Goal: Find specific page/section: Find specific page/section

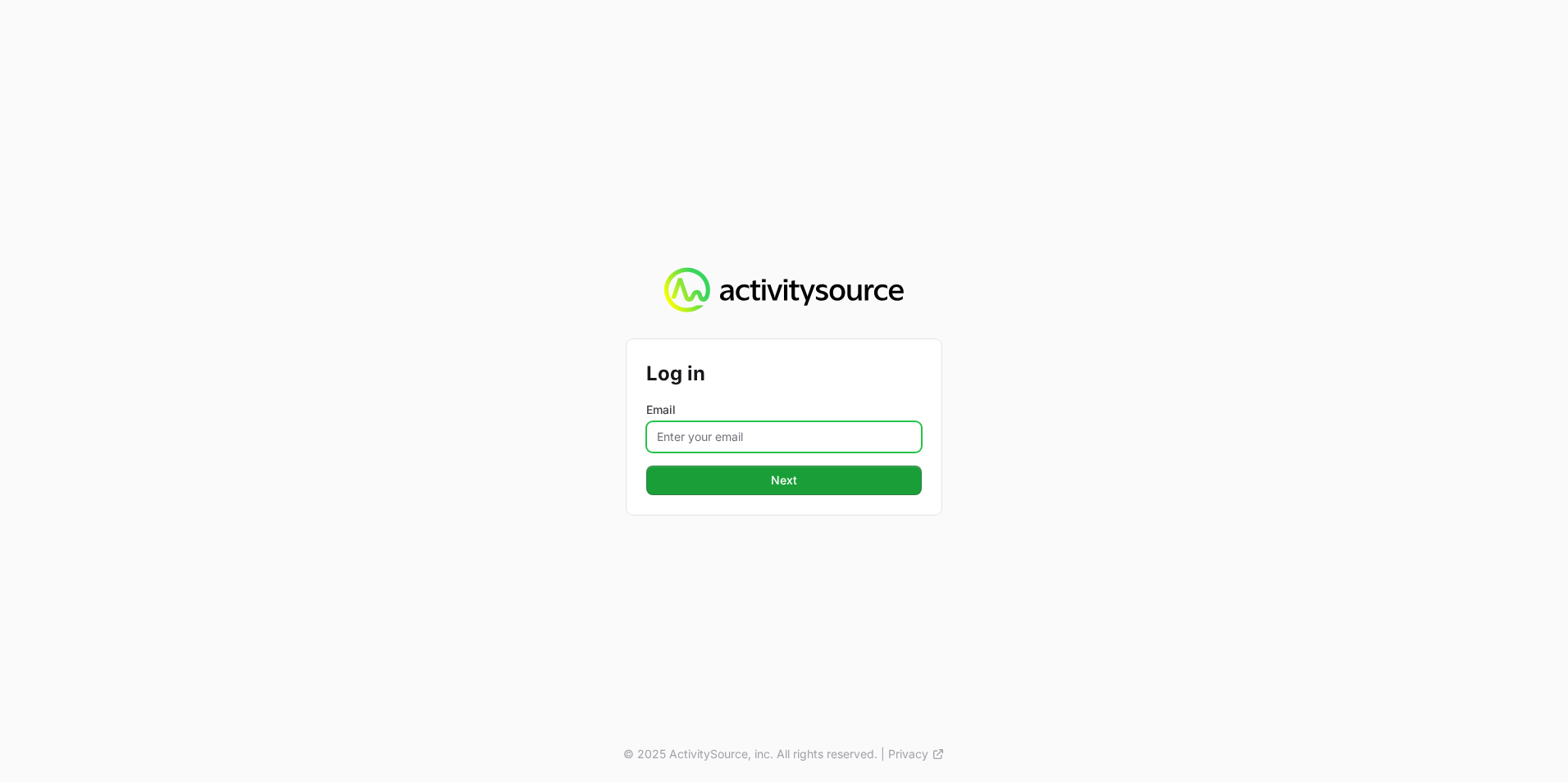
click at [736, 433] on input "Email" at bounding box center [784, 436] width 276 height 31
type input "[EMAIL_ADDRESS][PERSON_NAME][DOMAIN_NAME]"
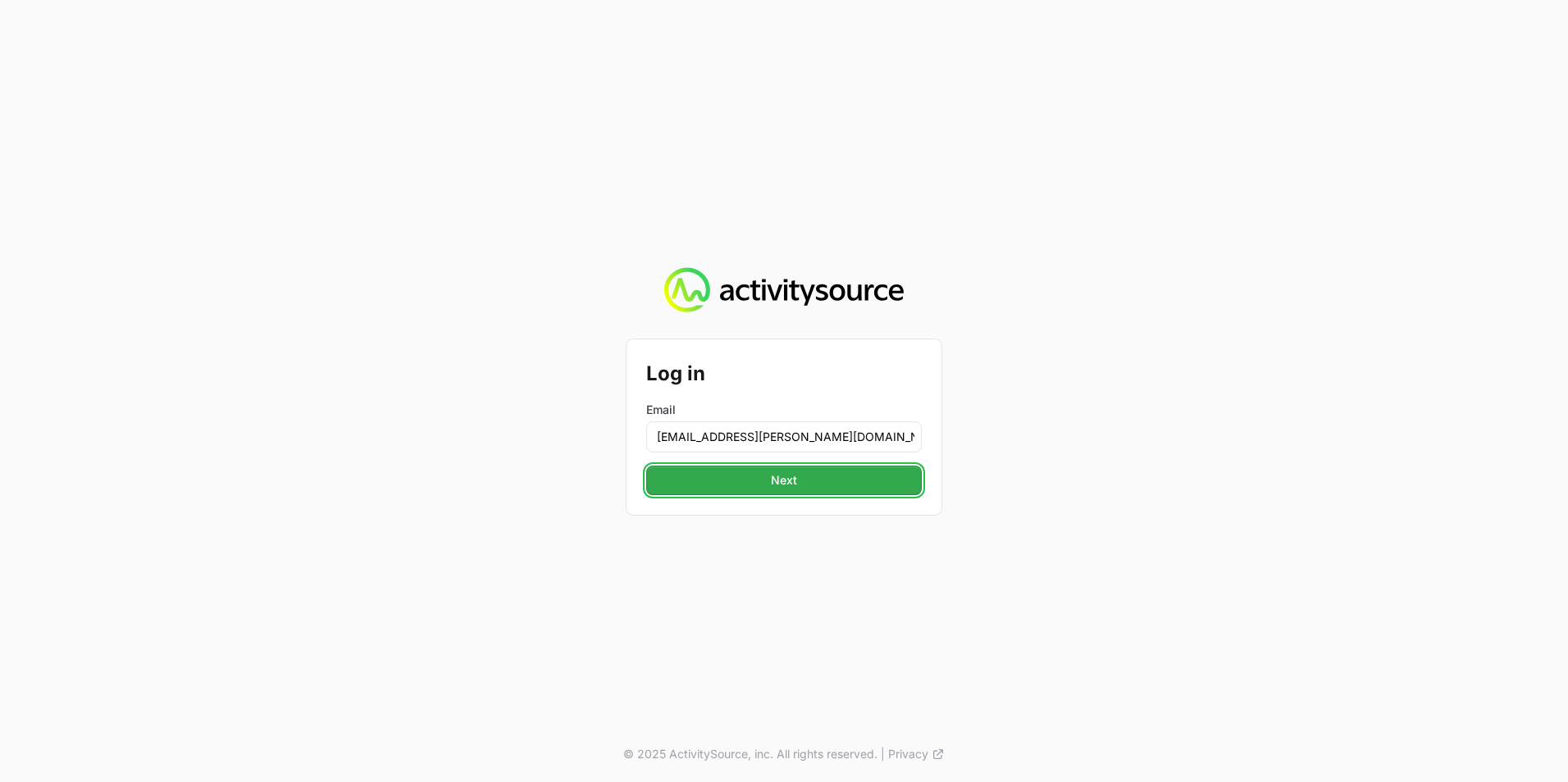
click at [756, 478] on button "Next" at bounding box center [784, 481] width 276 height 30
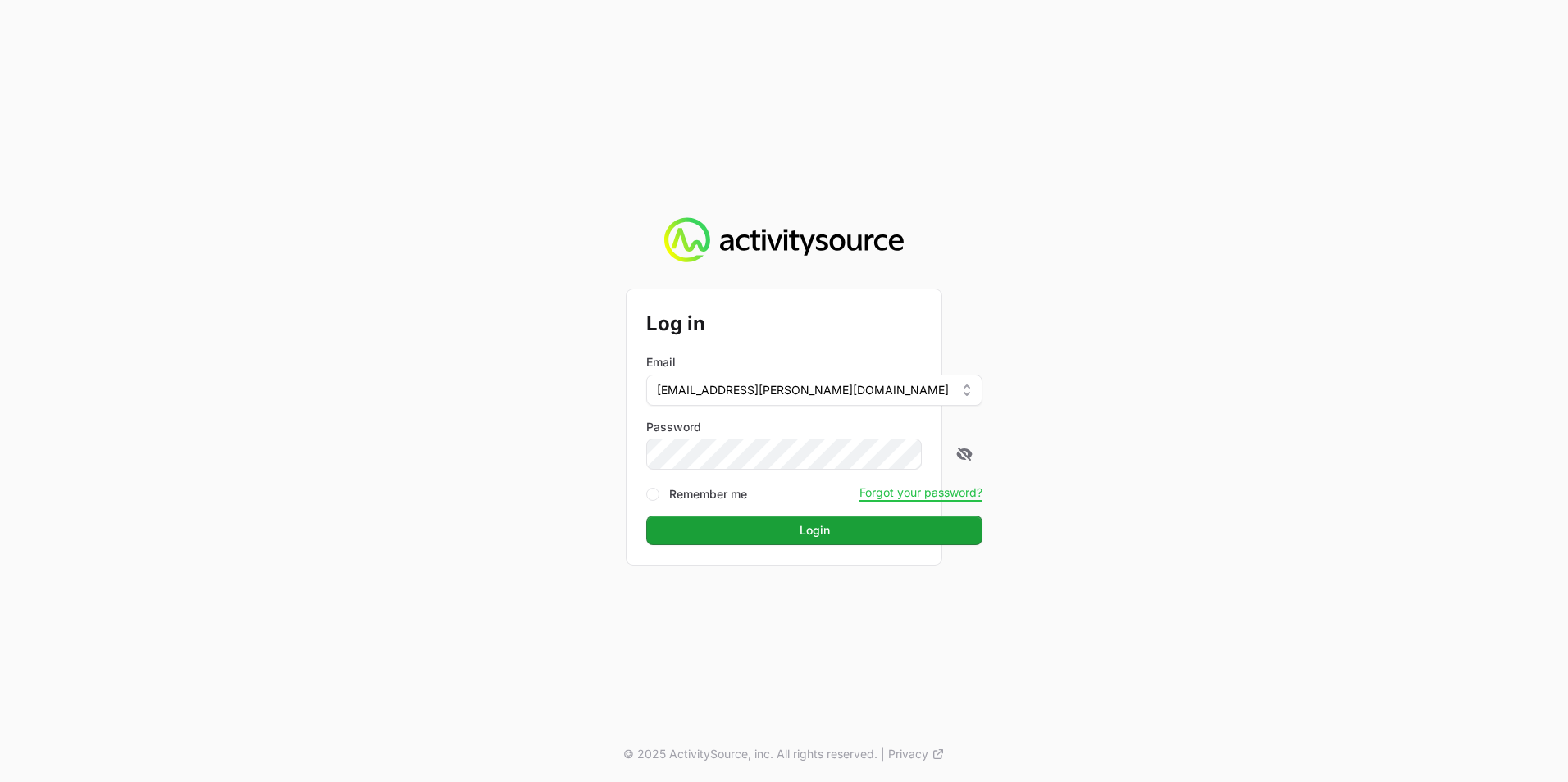
click at [766, 511] on form "Log in Email [EMAIL_ADDRESS][PERSON_NAME][DOMAIN_NAME] Password Remember me For…" at bounding box center [784, 427] width 276 height 236
click at [763, 521] on button "Login" at bounding box center [814, 530] width 337 height 30
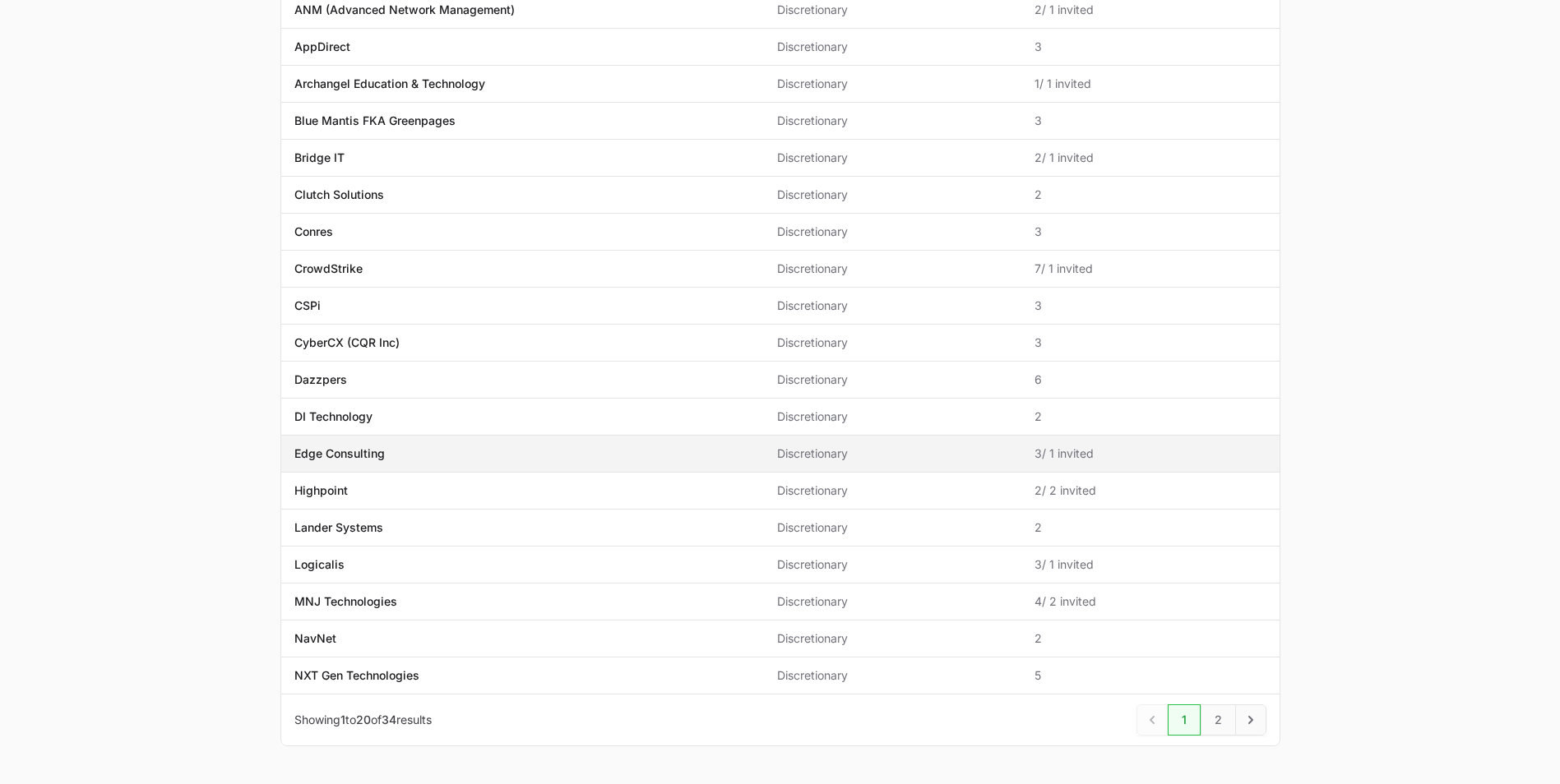
scroll to position [357, 0]
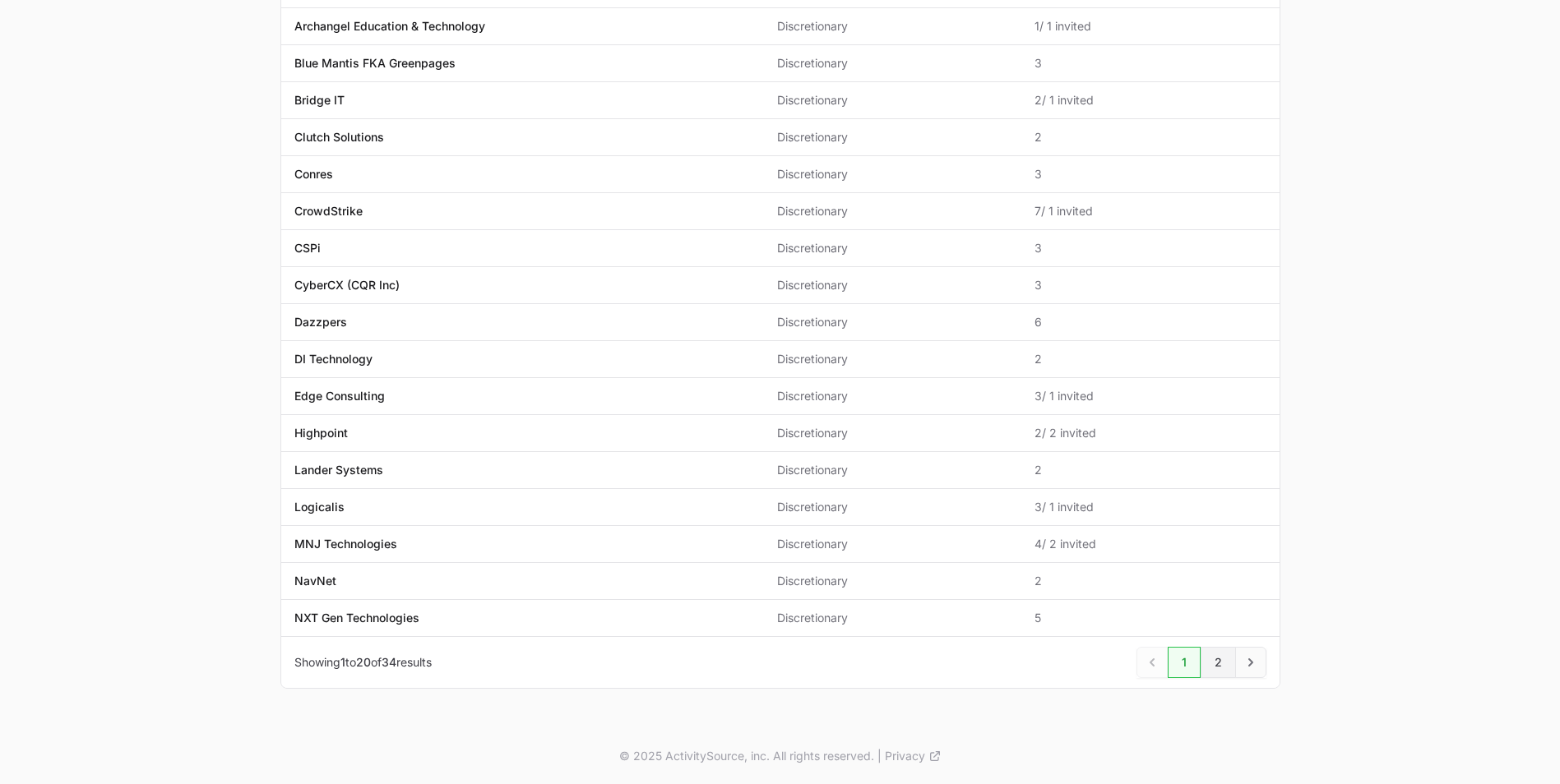
click at [1212, 664] on link "2" at bounding box center [1218, 662] width 36 height 31
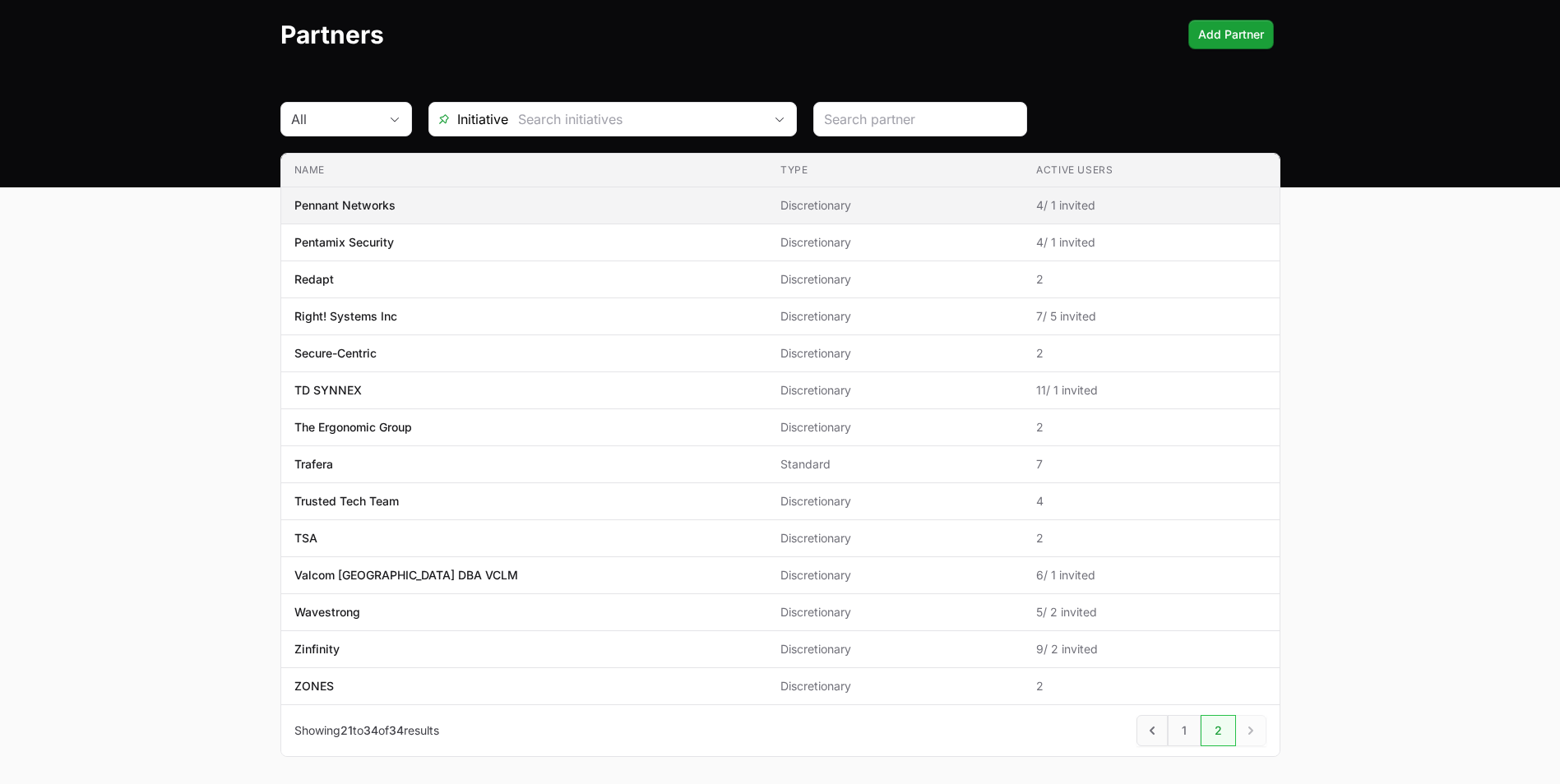
scroll to position [135, 0]
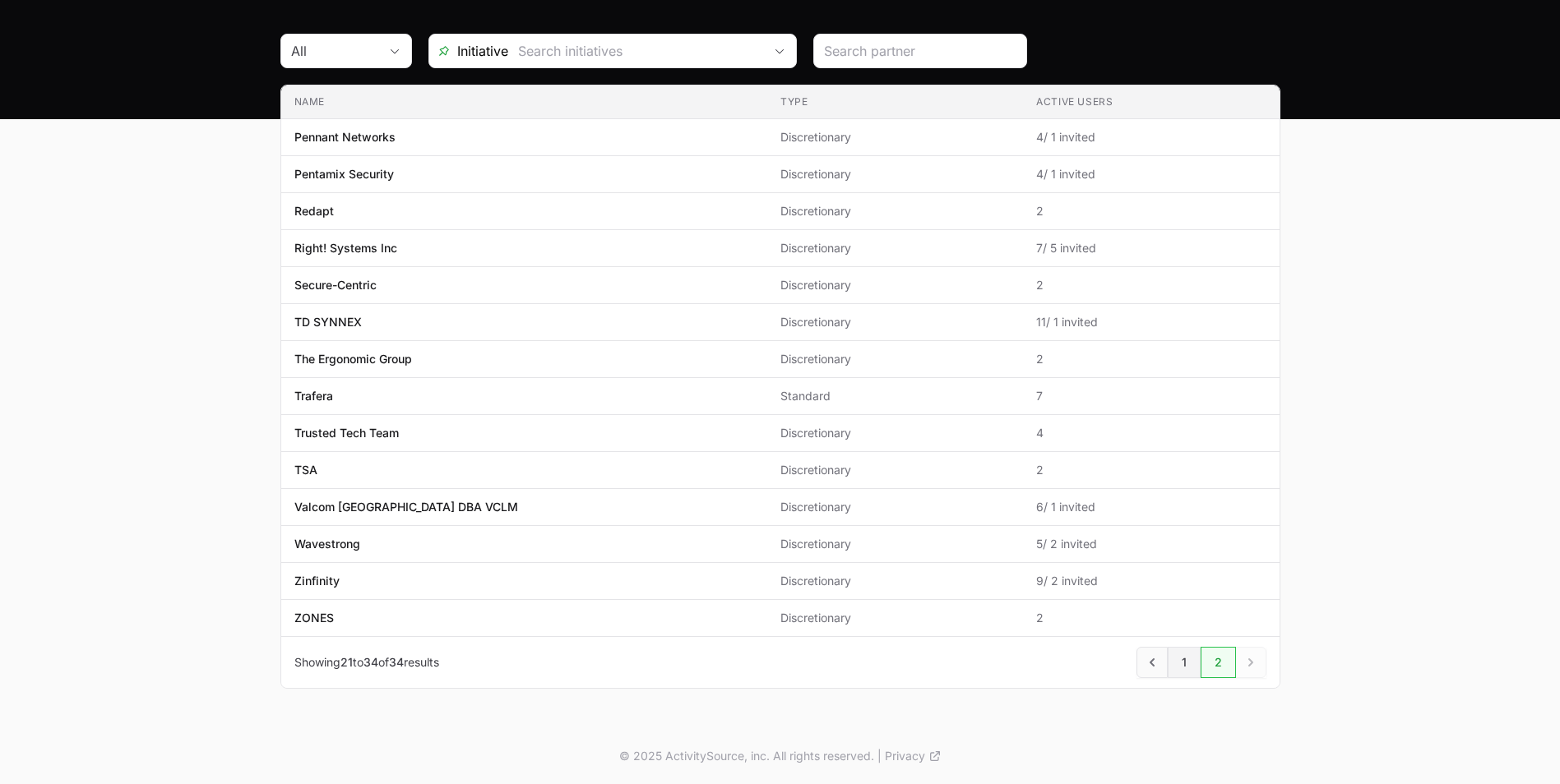
click at [1177, 664] on link "1" at bounding box center [1183, 662] width 33 height 31
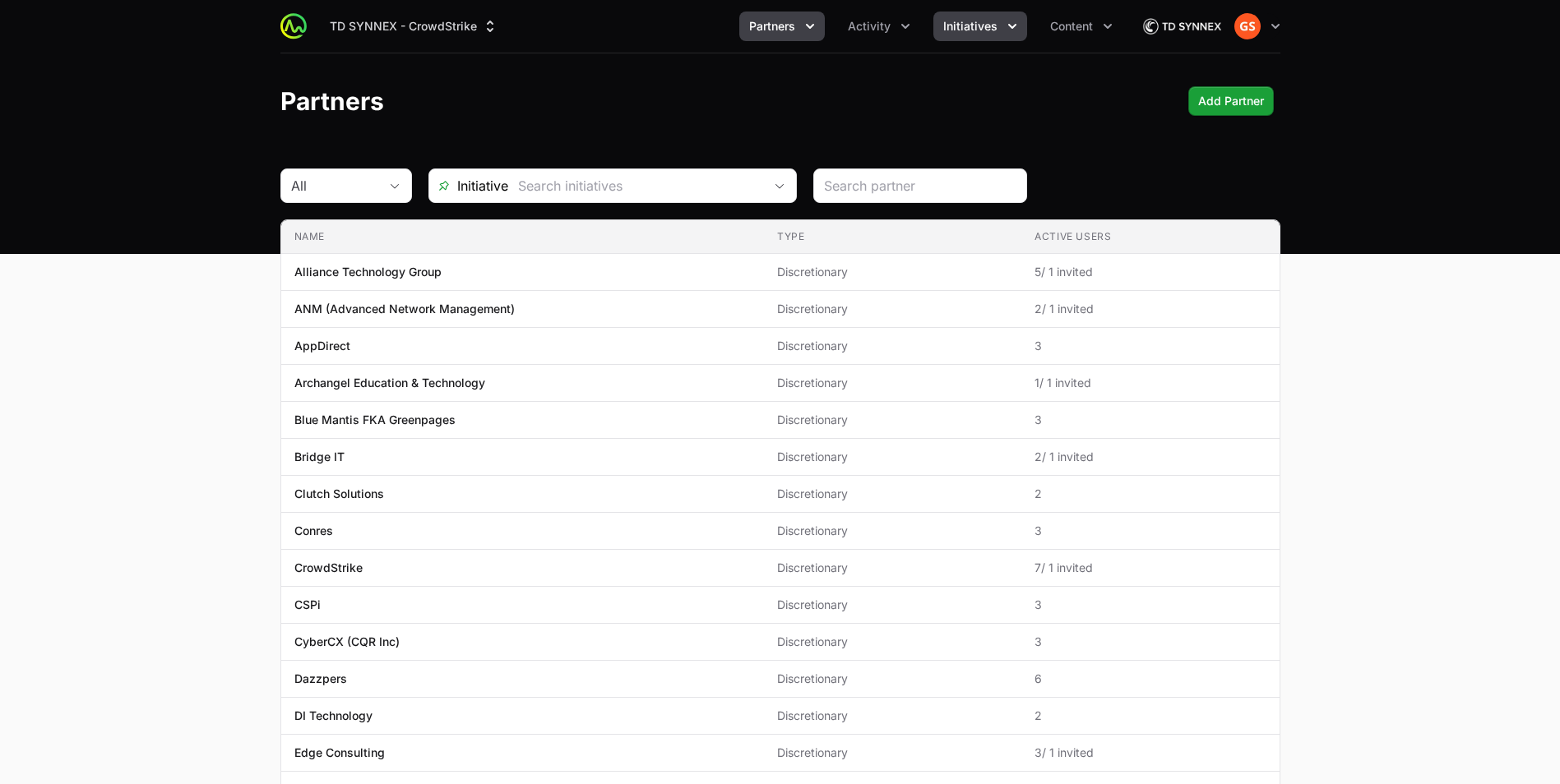
click at [1005, 27] on icon "Initiatives menu" at bounding box center [1012, 26] width 17 height 17
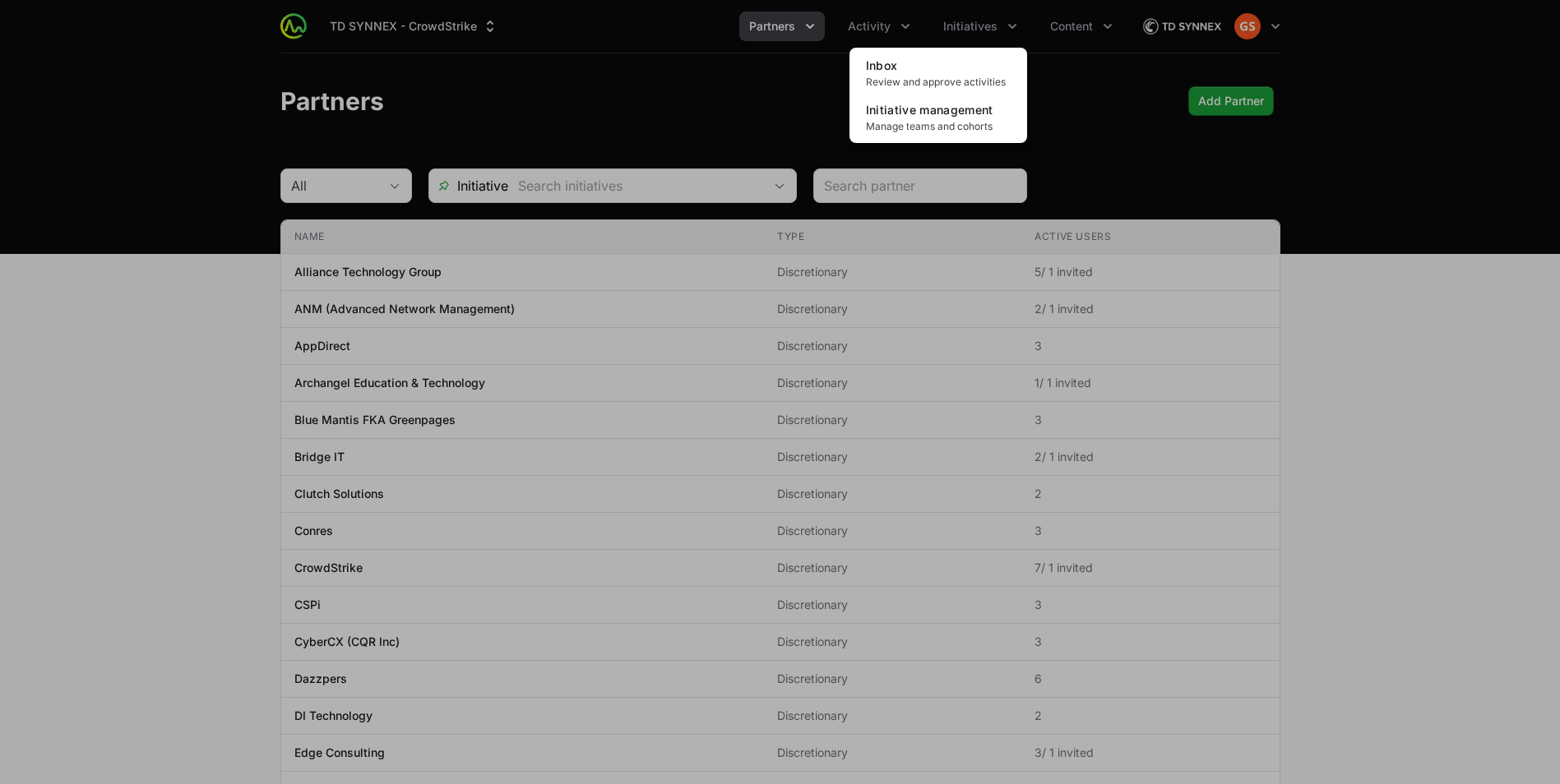
click at [1005, 25] on div "Initiatives menu" at bounding box center [780, 392] width 1560 height 784
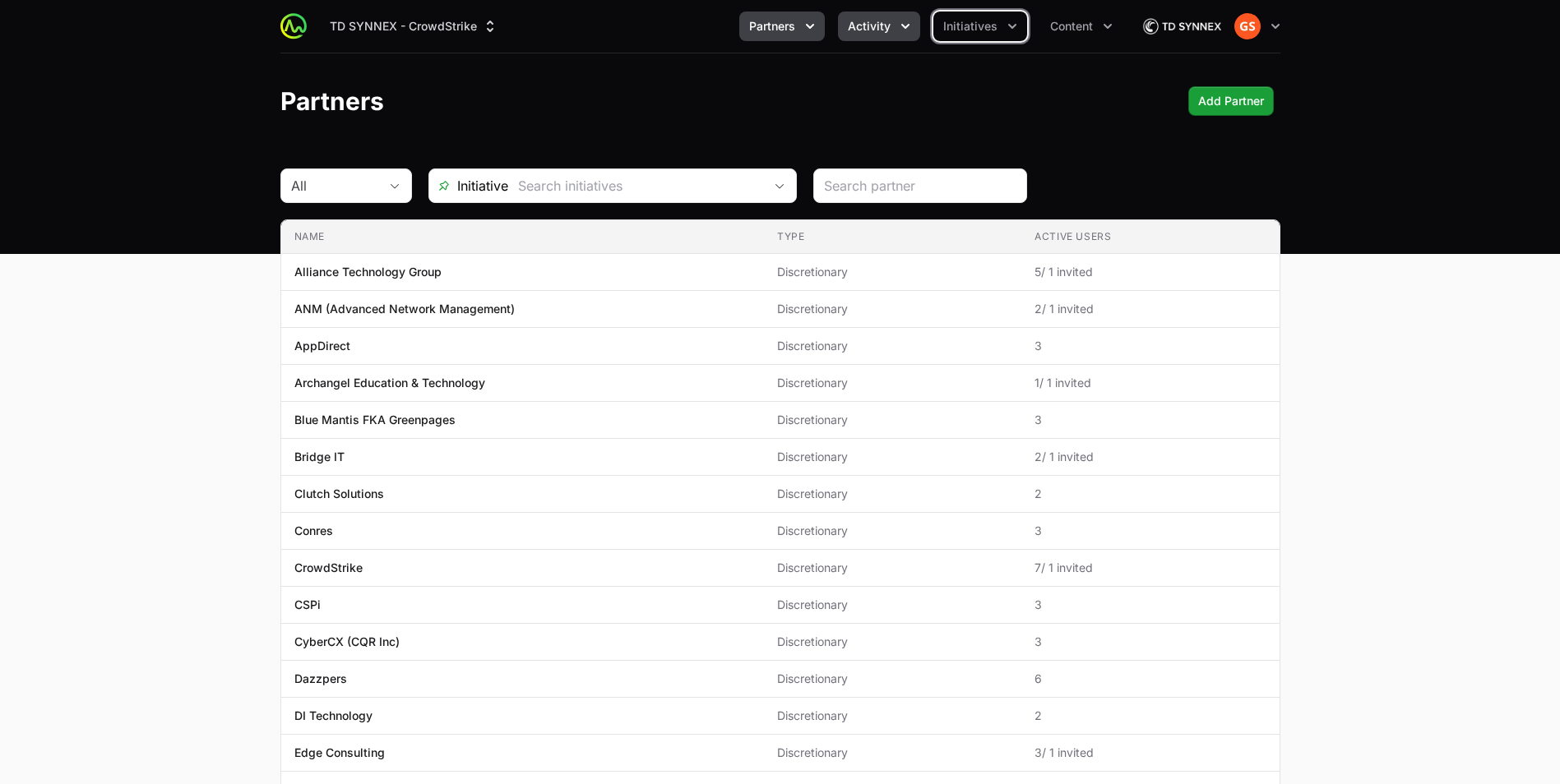
click at [907, 30] on icon "Activity menu" at bounding box center [906, 26] width 17 height 17
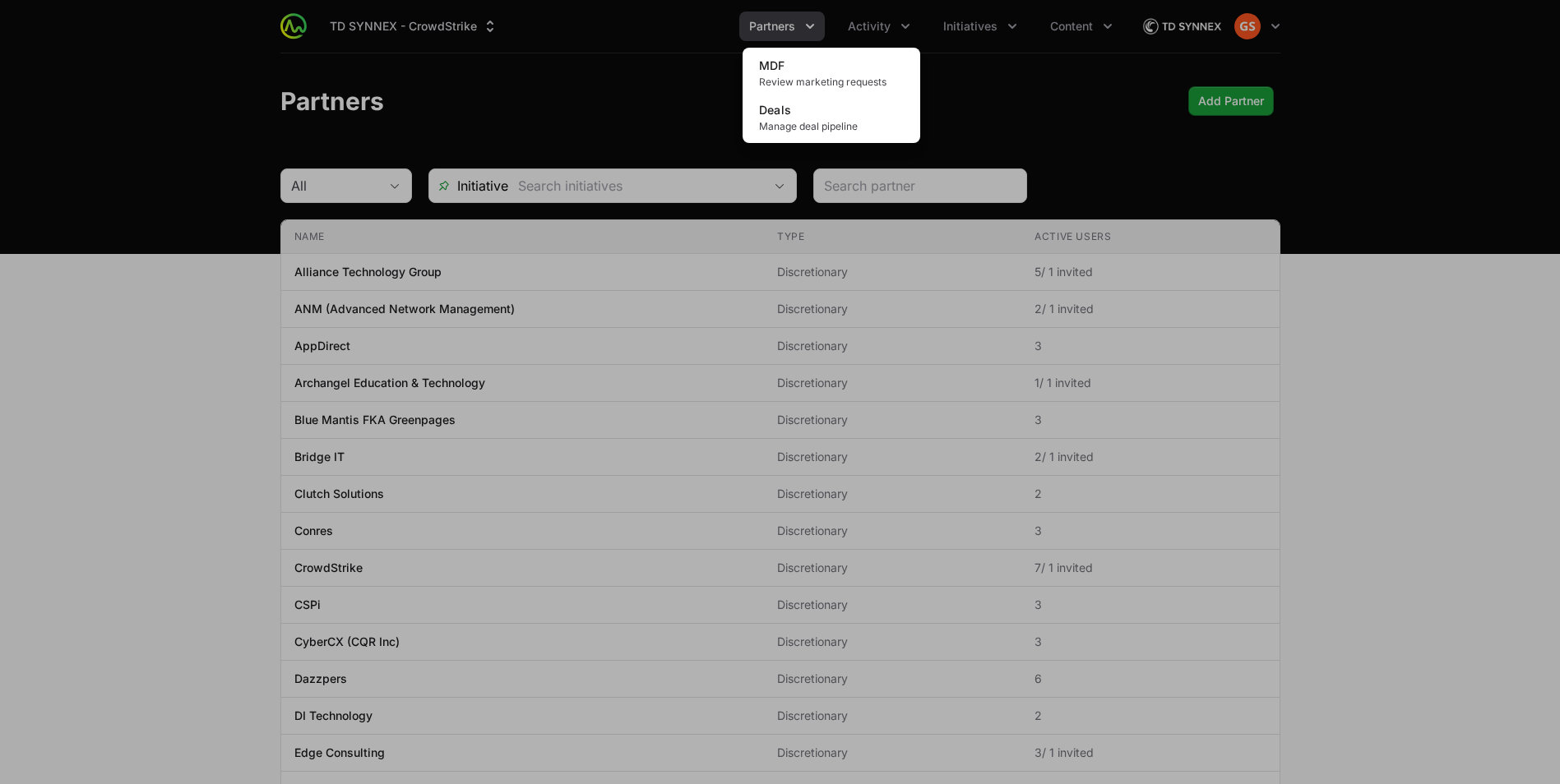
click at [904, 28] on div "Activity menu" at bounding box center [780, 392] width 1560 height 784
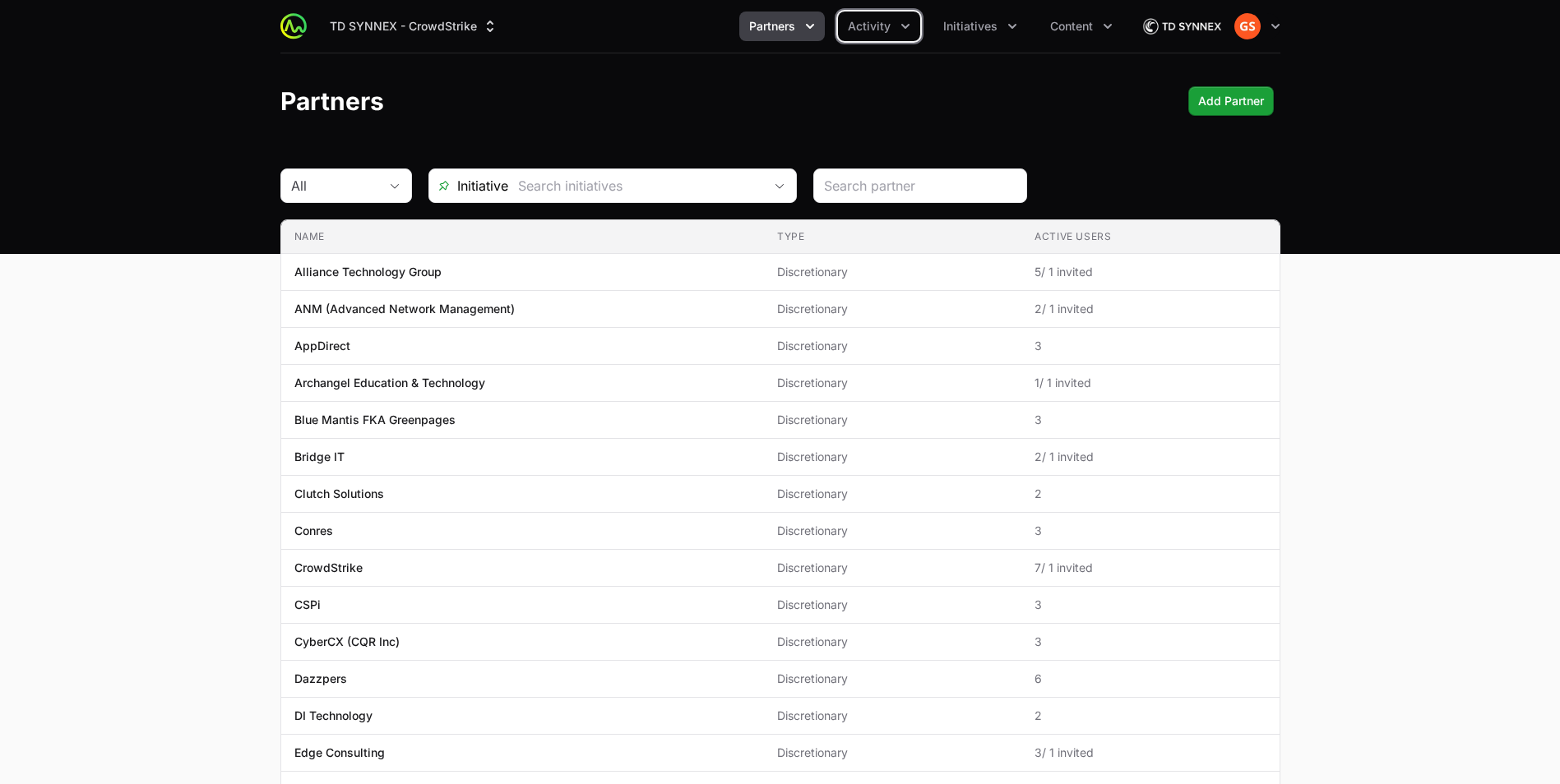
click at [818, 29] on icon "Partners menu" at bounding box center [810, 26] width 17 height 17
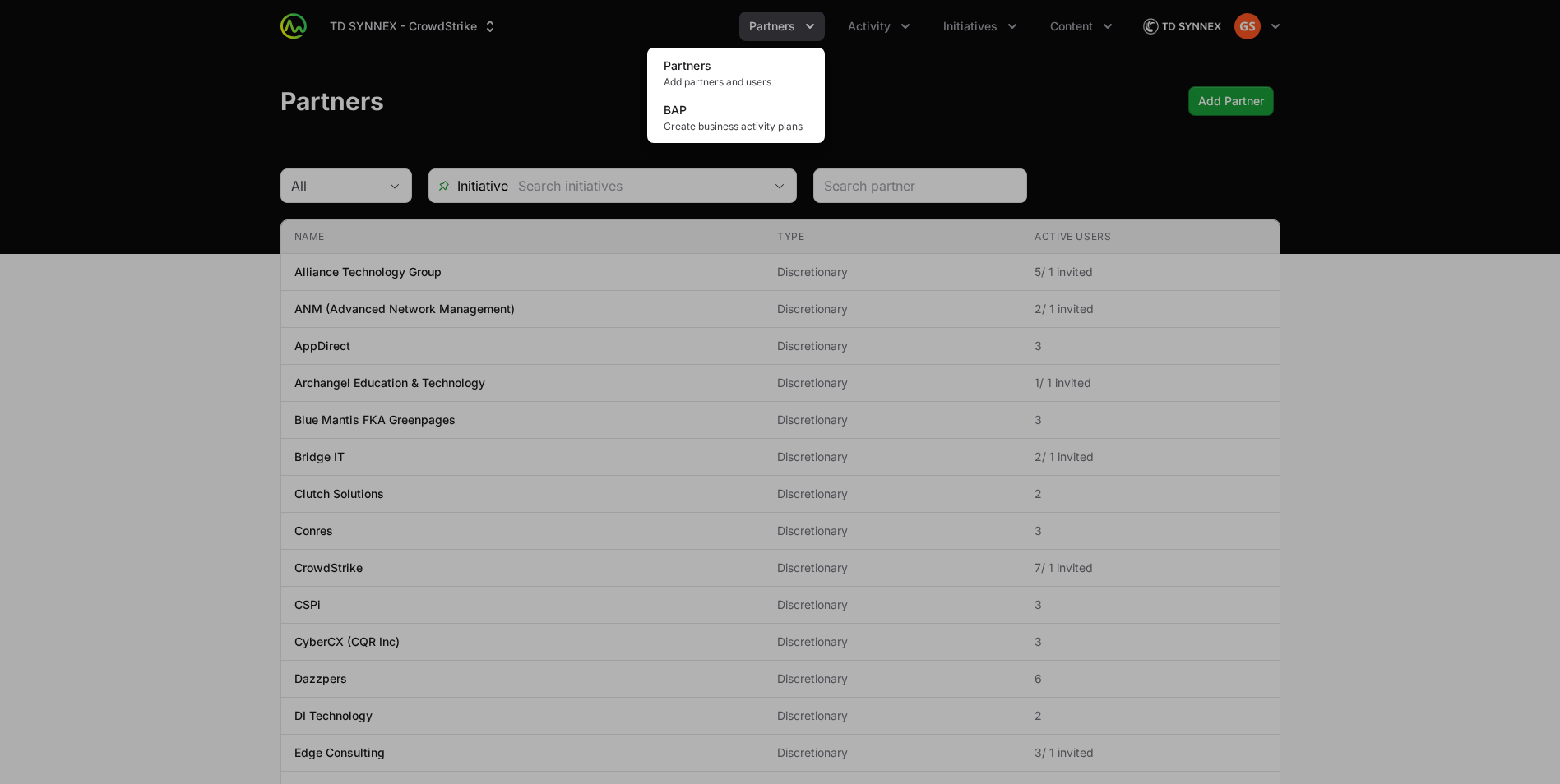
click at [580, 85] on div "Partners menu" at bounding box center [780, 392] width 1560 height 784
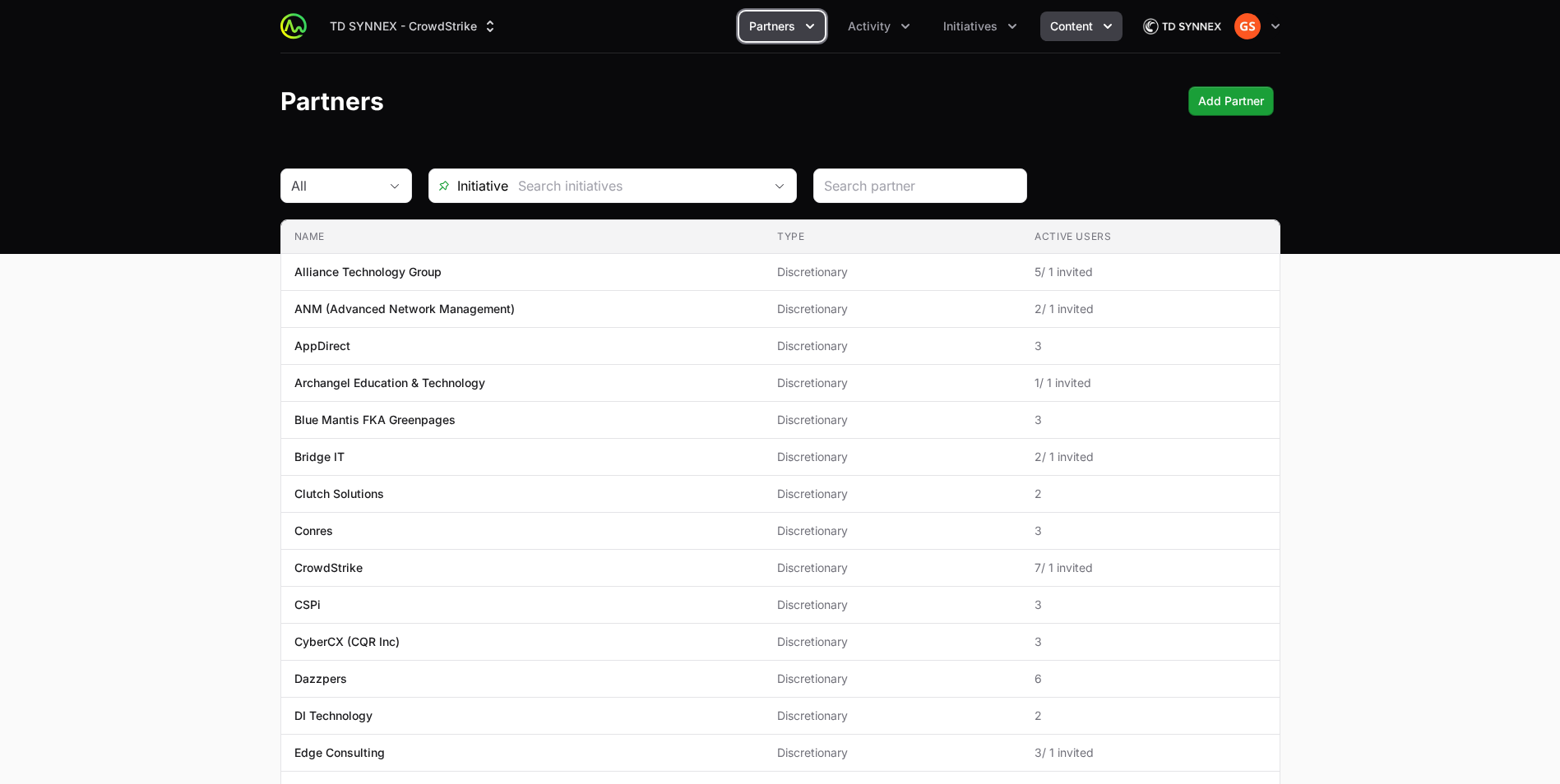
click at [1109, 22] on icon "Content menu" at bounding box center [1108, 26] width 17 height 17
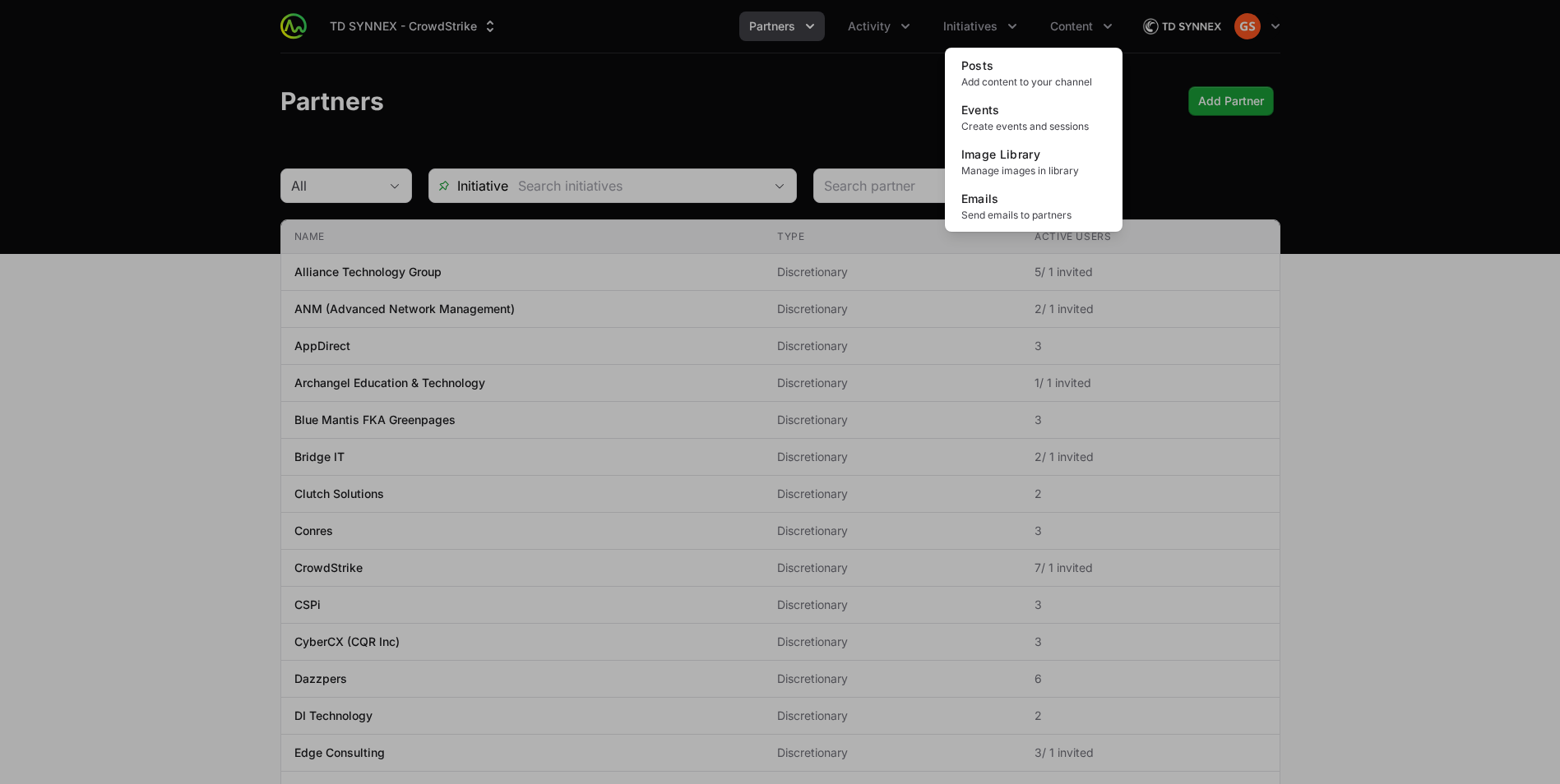
click at [848, 99] on div "Content menu" at bounding box center [780, 392] width 1560 height 784
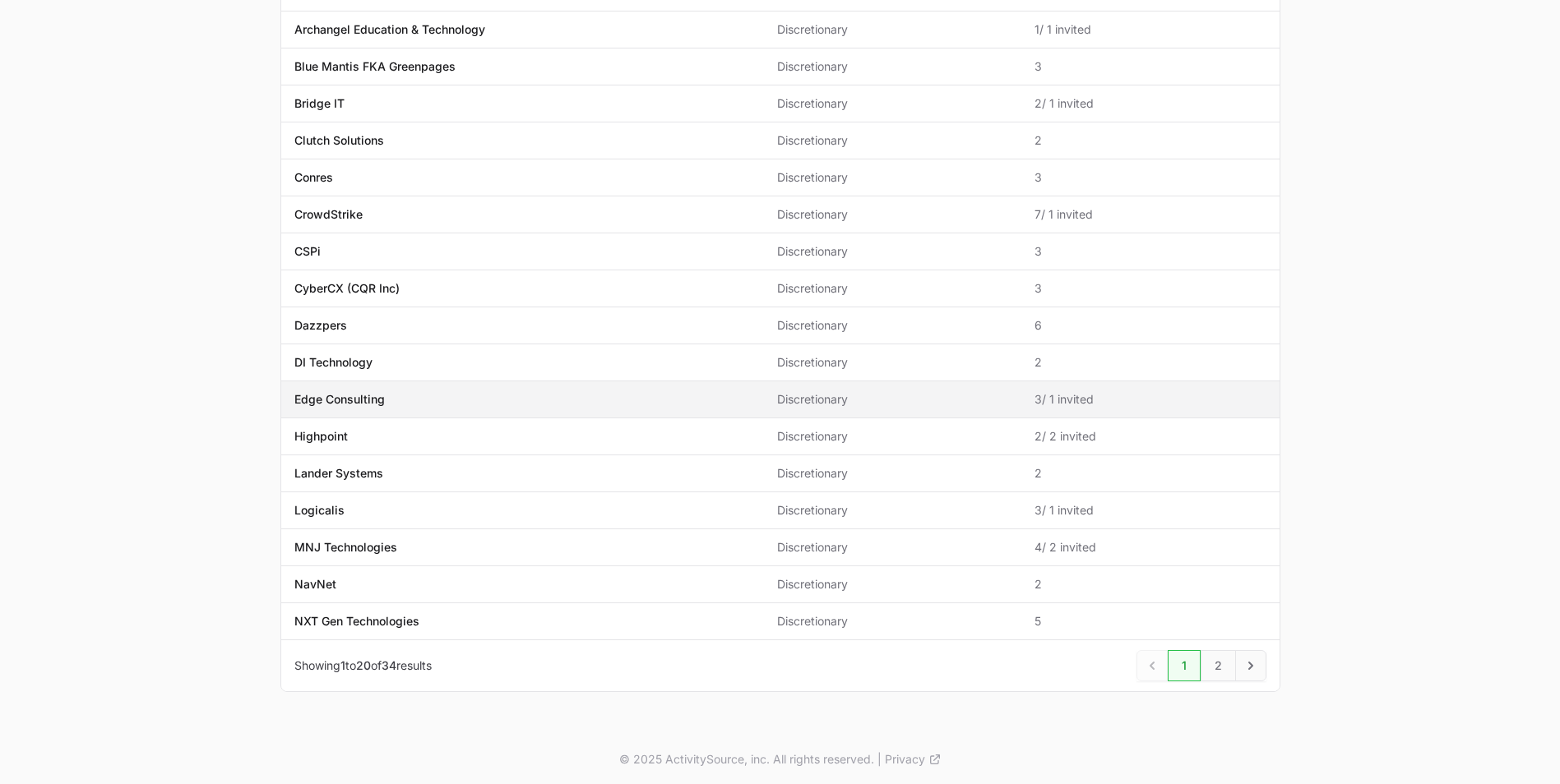
scroll to position [357, 0]
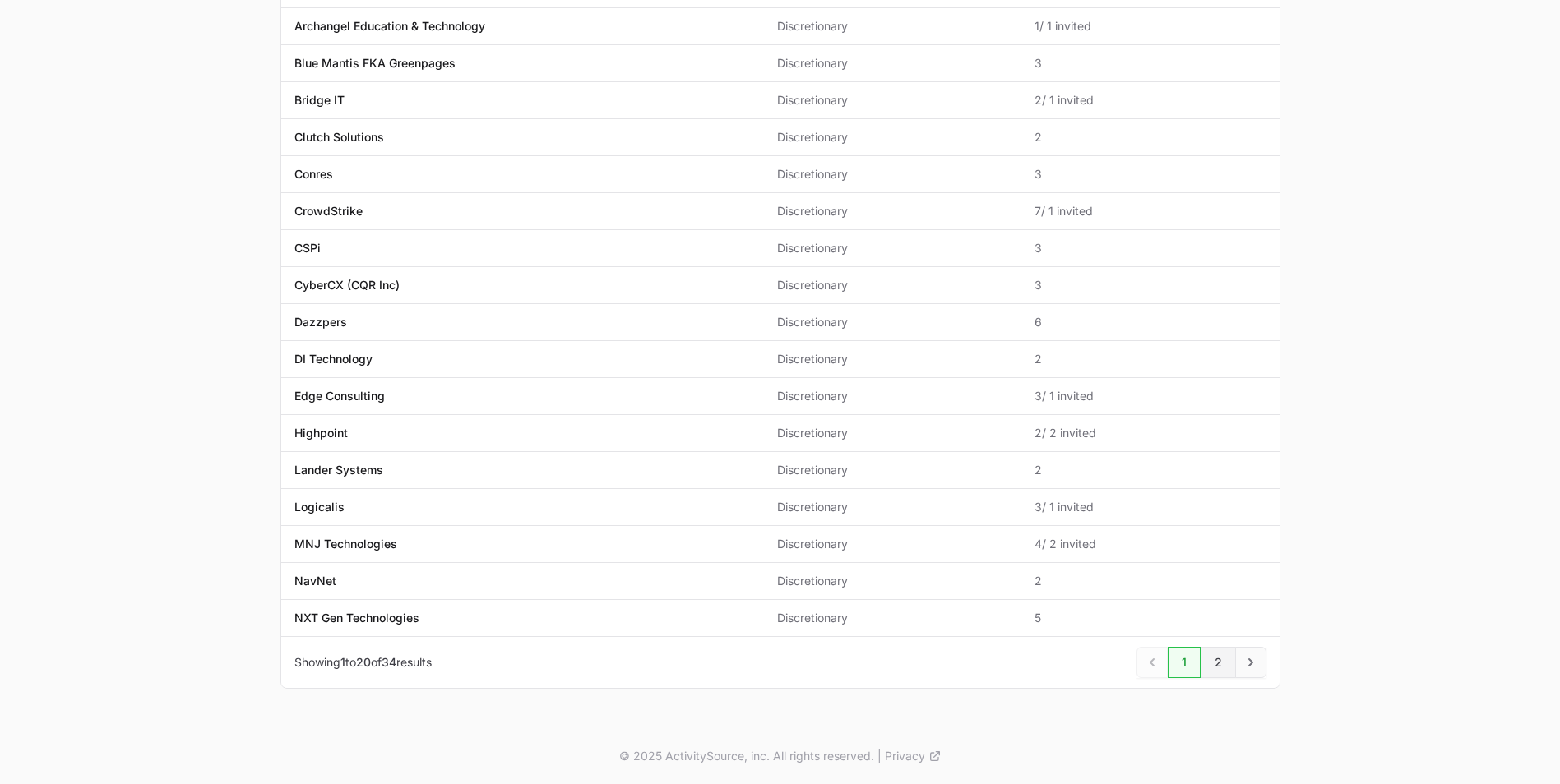
click at [1214, 665] on link "2" at bounding box center [1218, 662] width 36 height 31
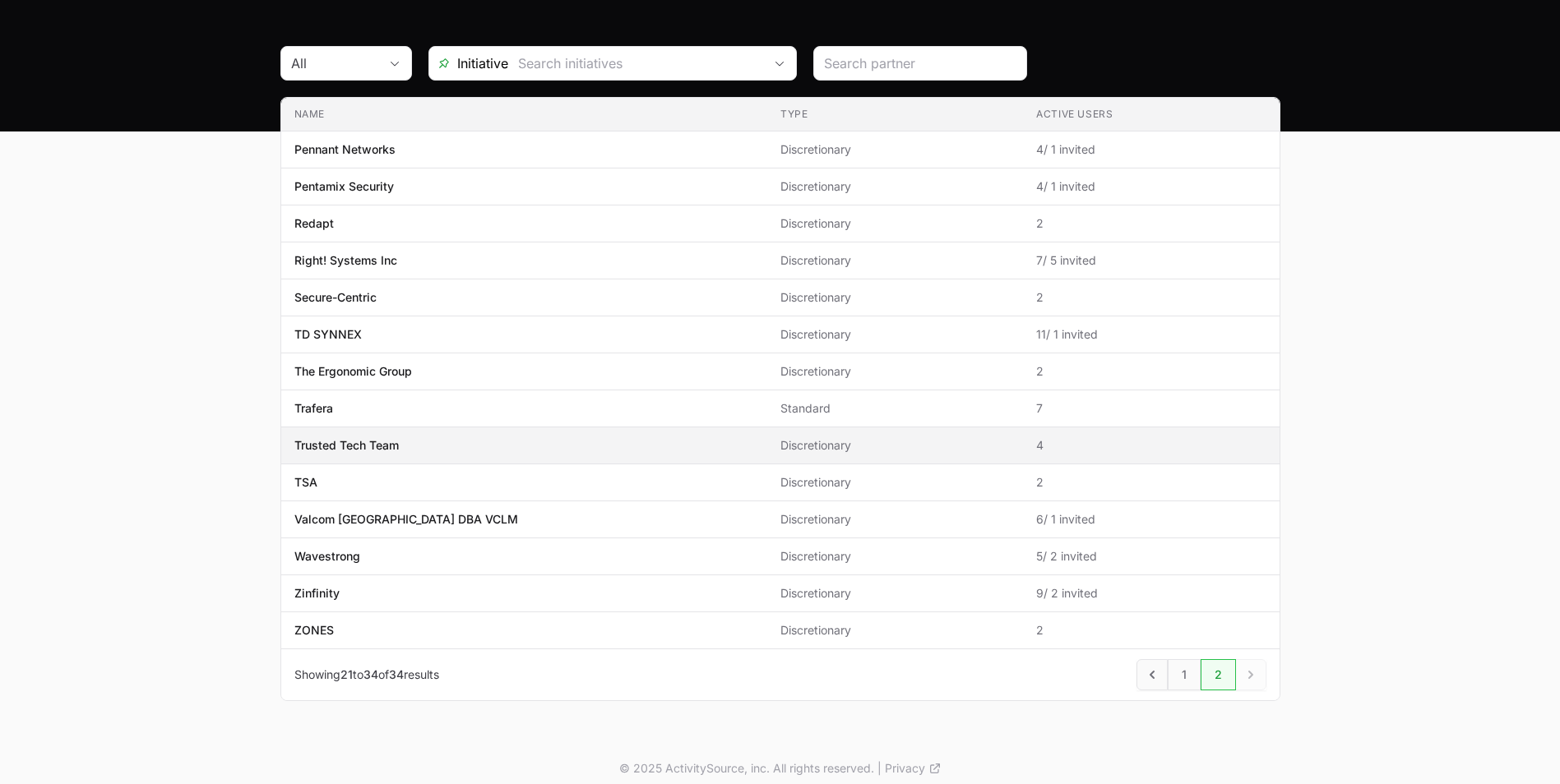
scroll to position [135, 0]
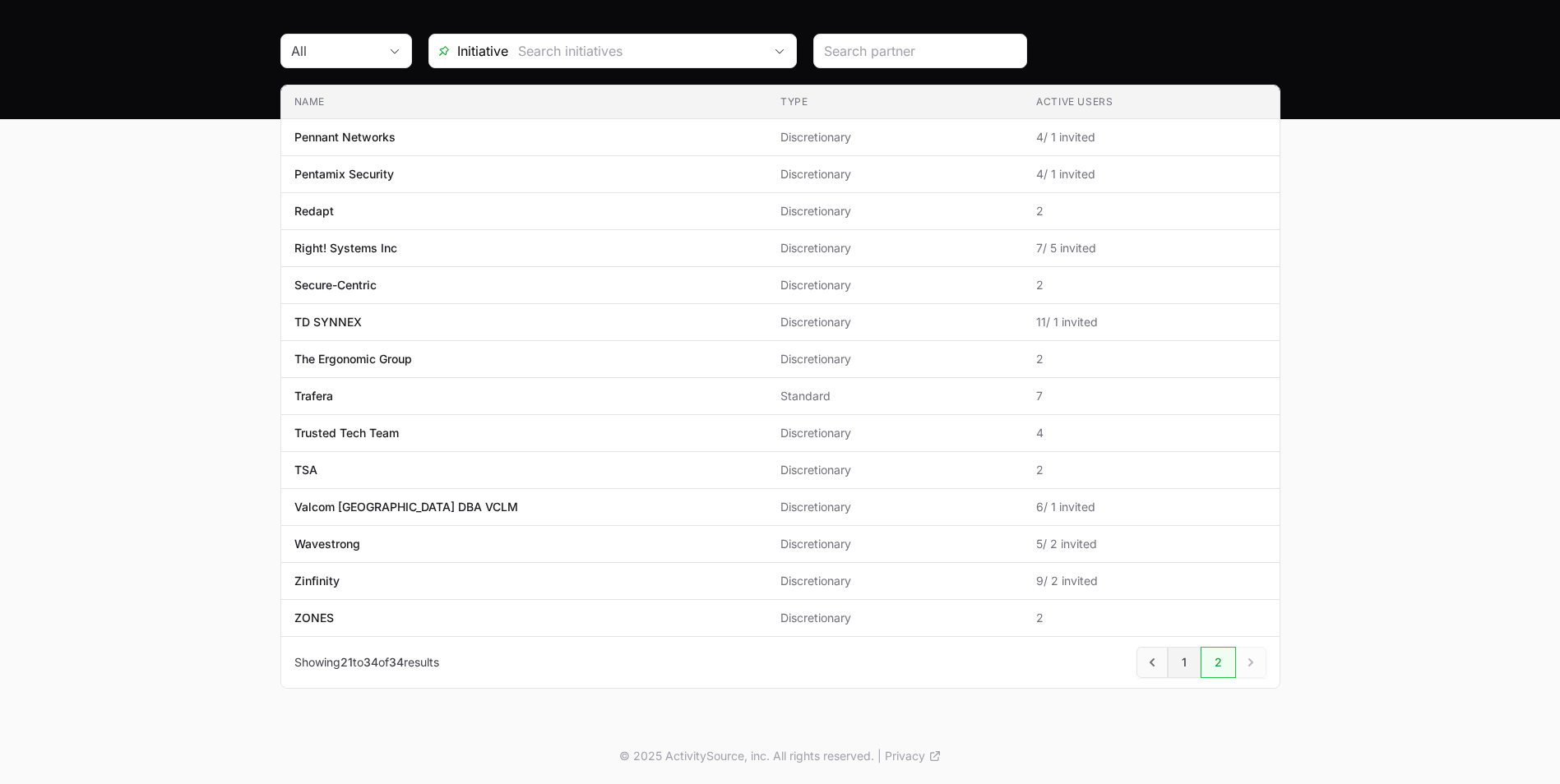
click at [1182, 665] on link "1" at bounding box center [1183, 662] width 33 height 31
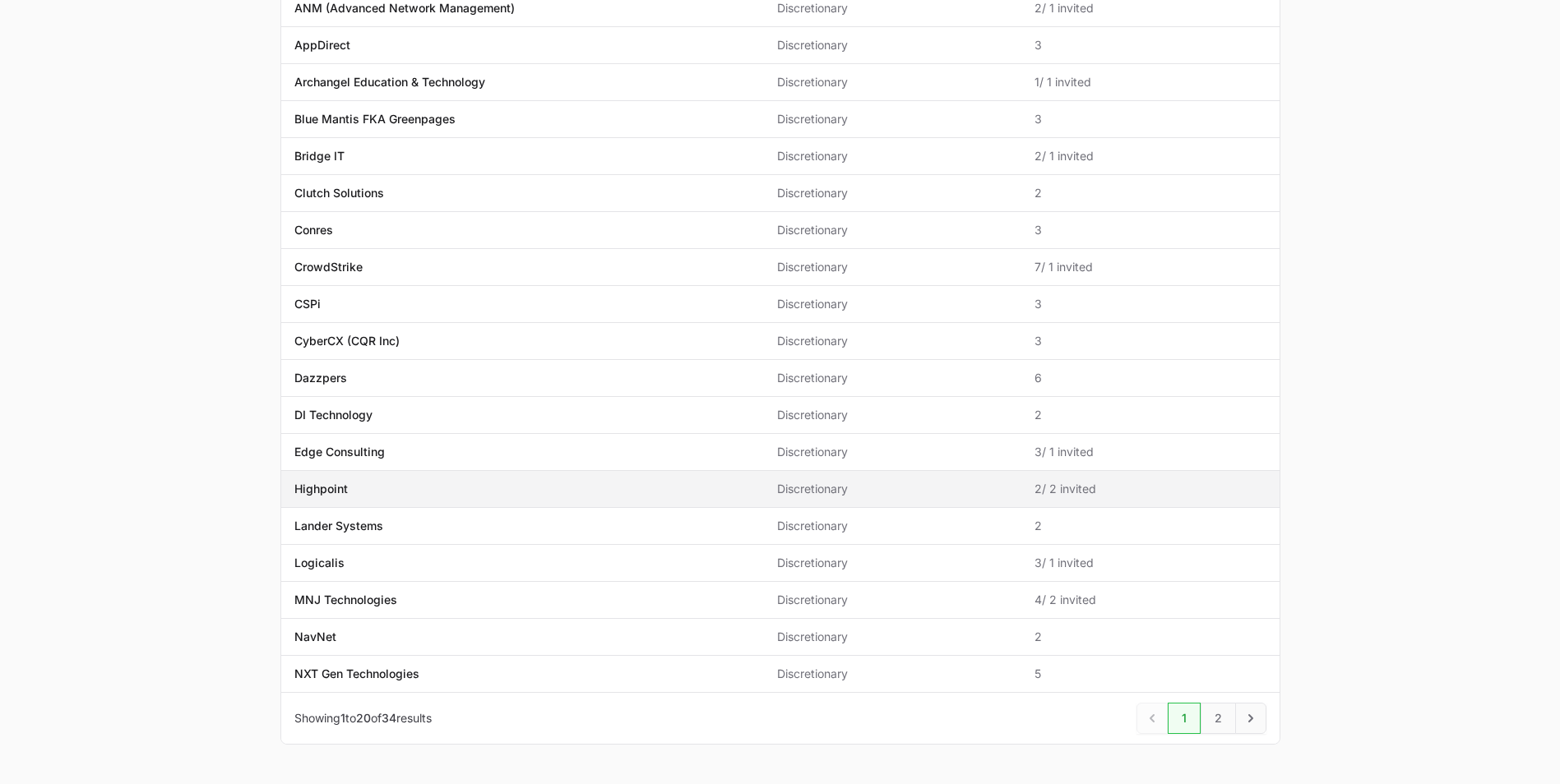
scroll to position [357, 0]
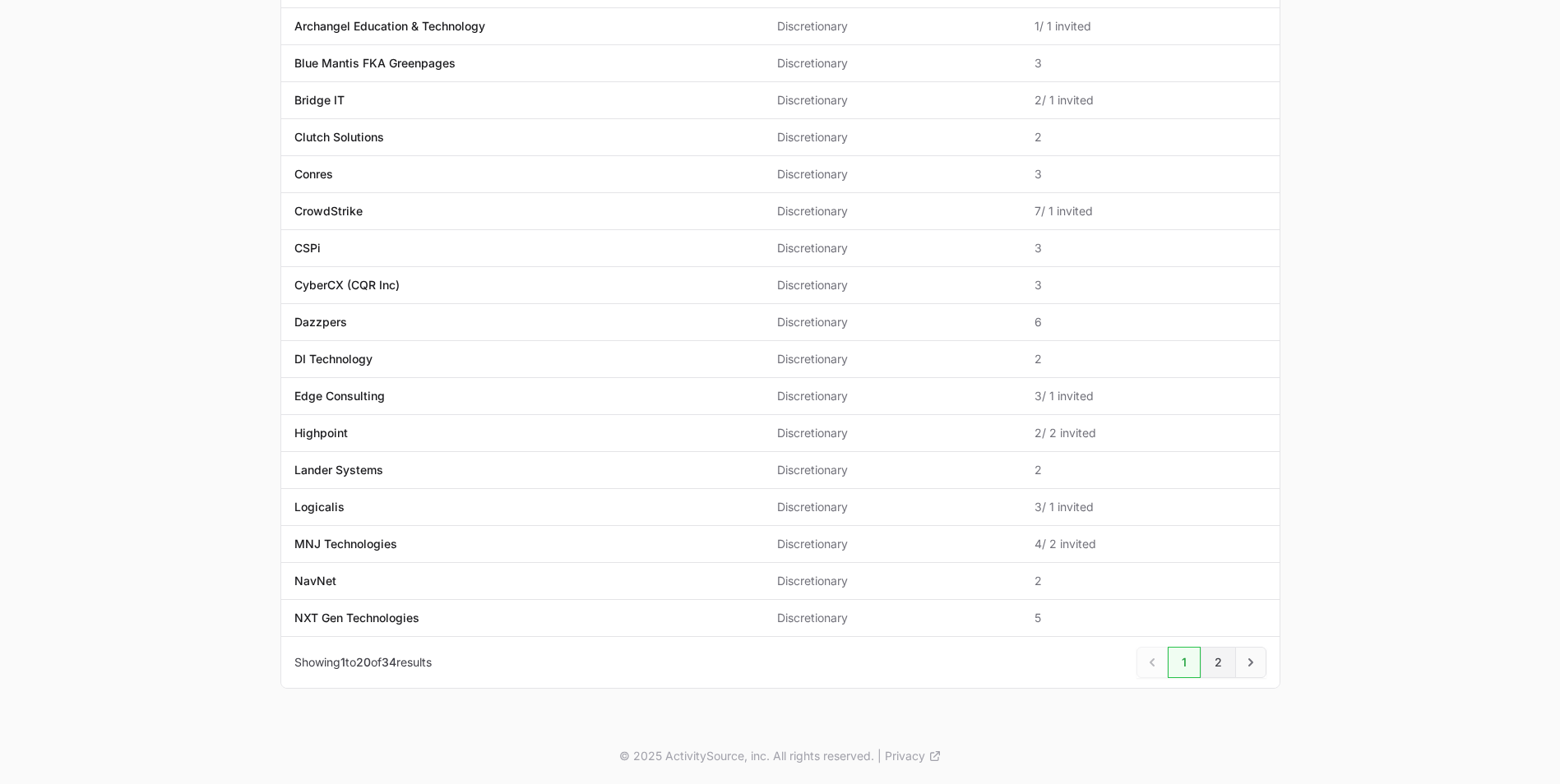
click at [1220, 667] on link "2" at bounding box center [1218, 662] width 36 height 31
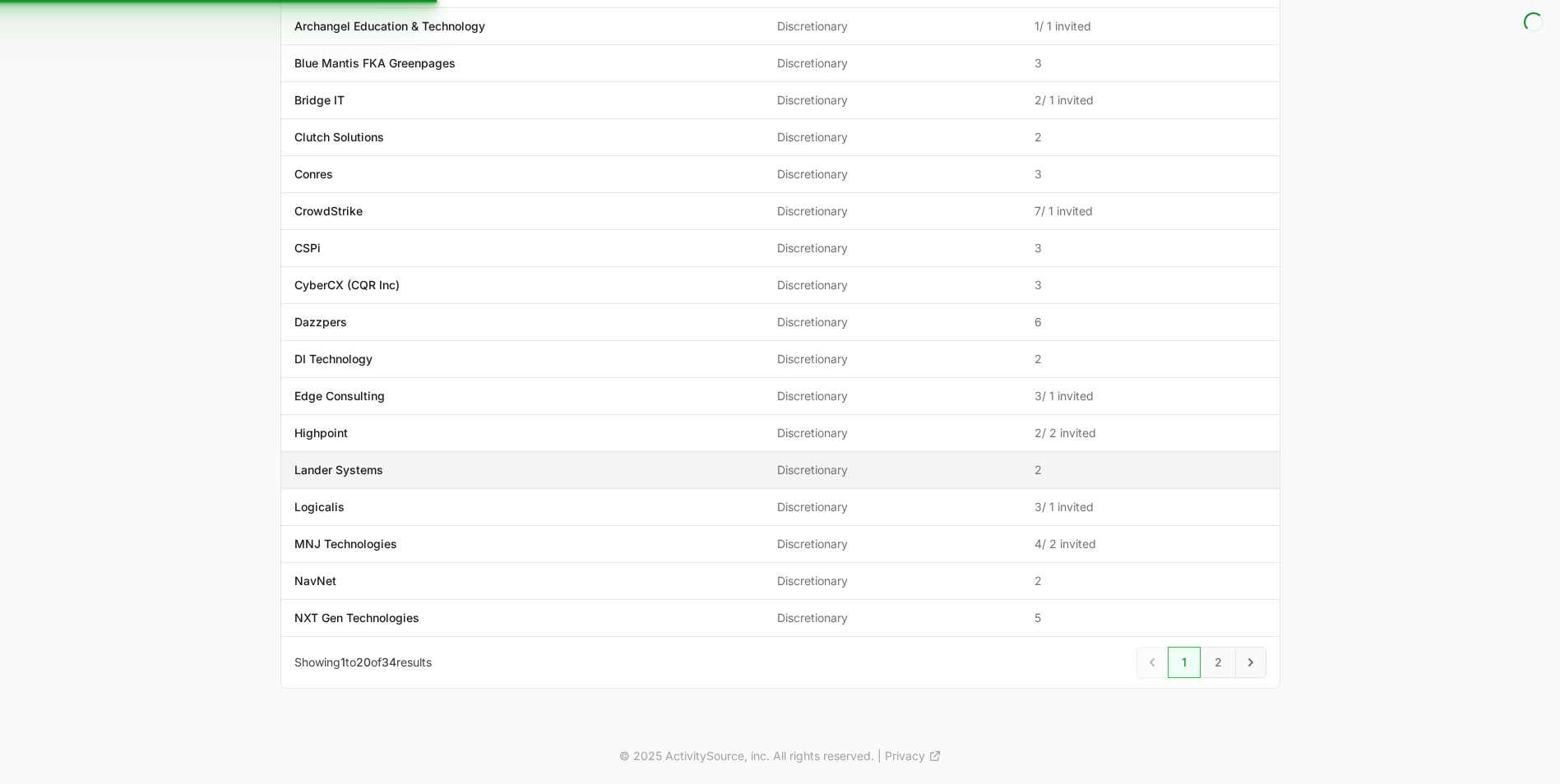
scroll to position [293, 0]
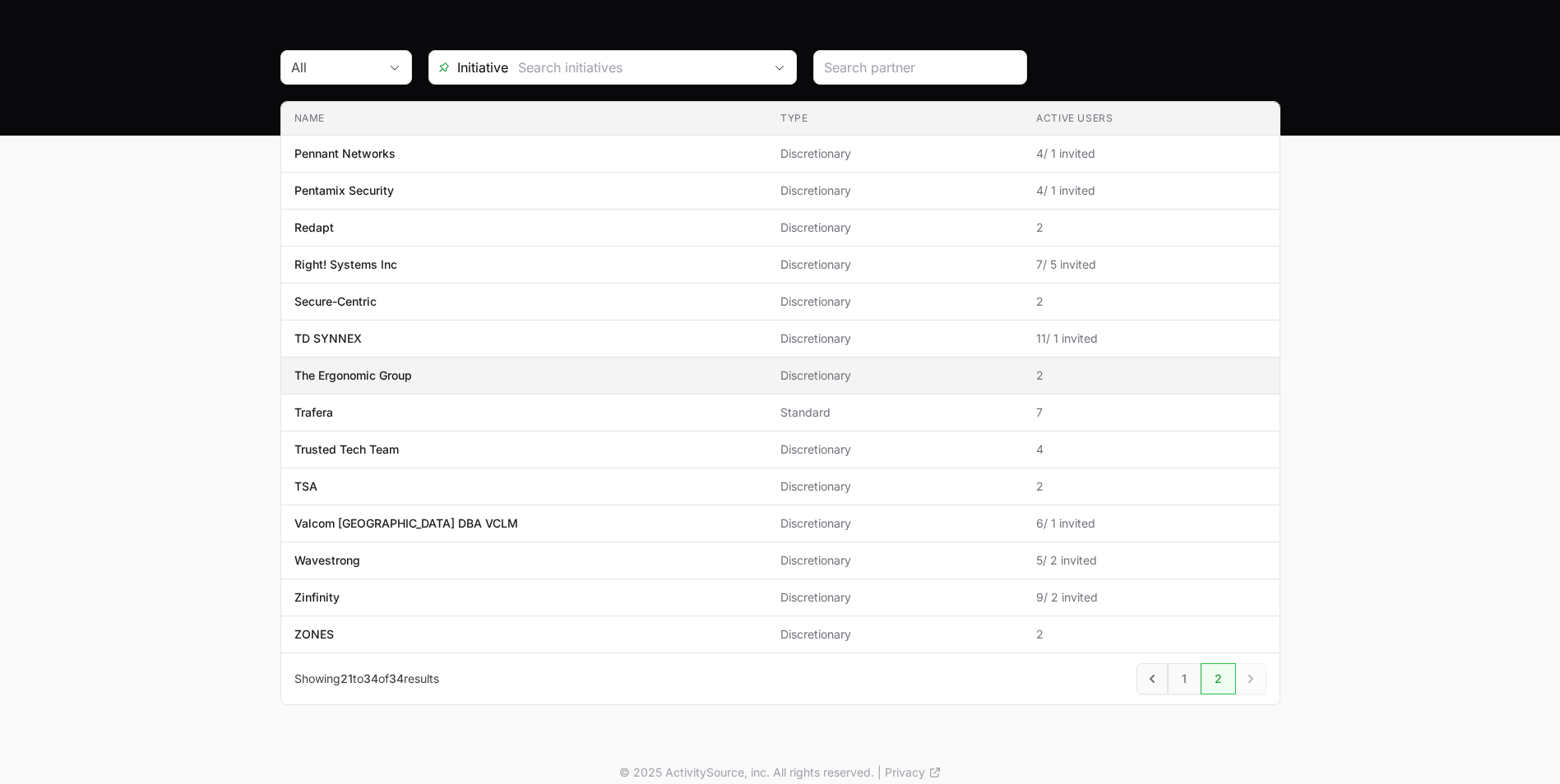
scroll to position [135, 0]
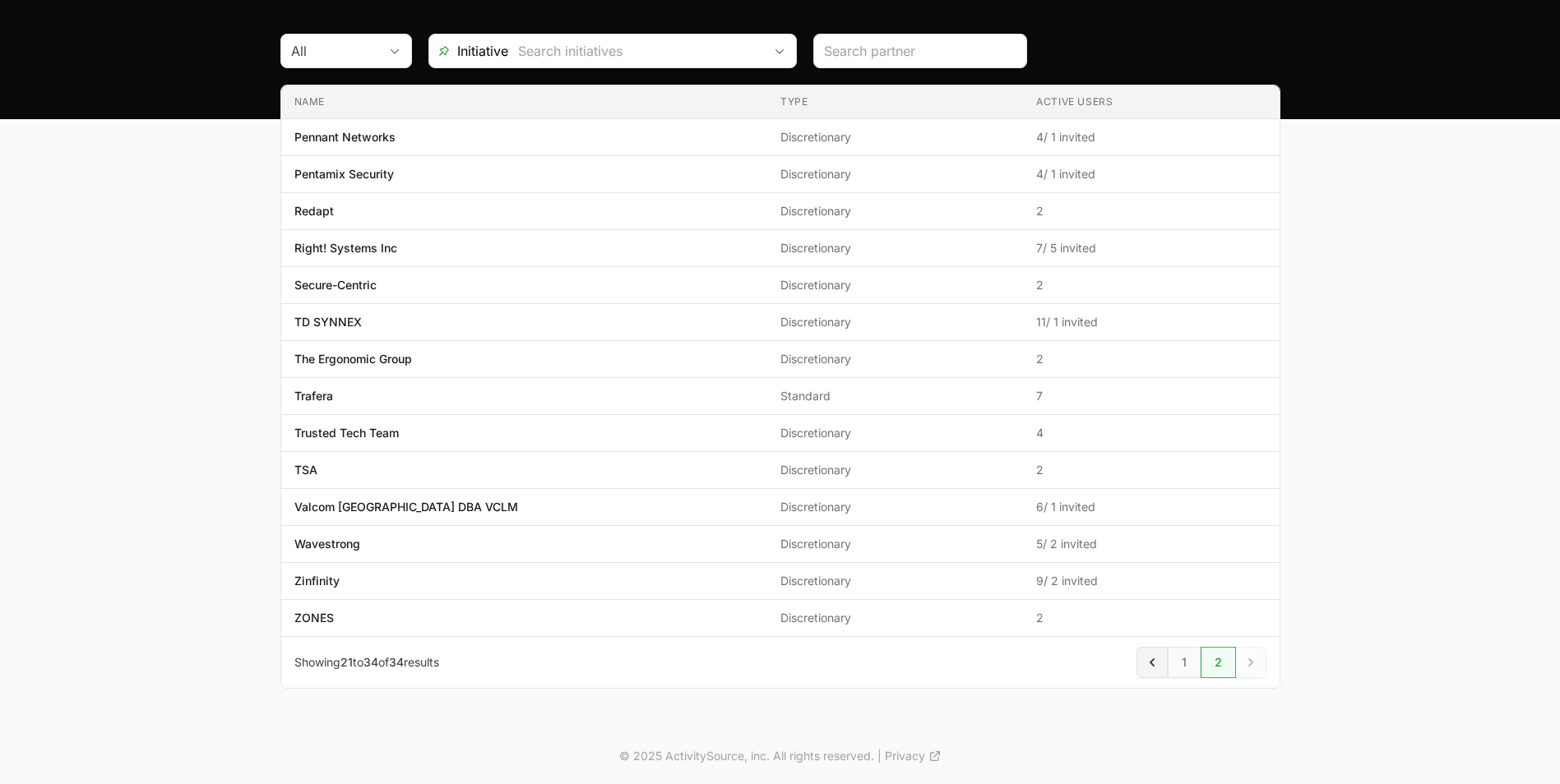
click at [1150, 664] on icon "Previous" at bounding box center [1152, 663] width 17 height 17
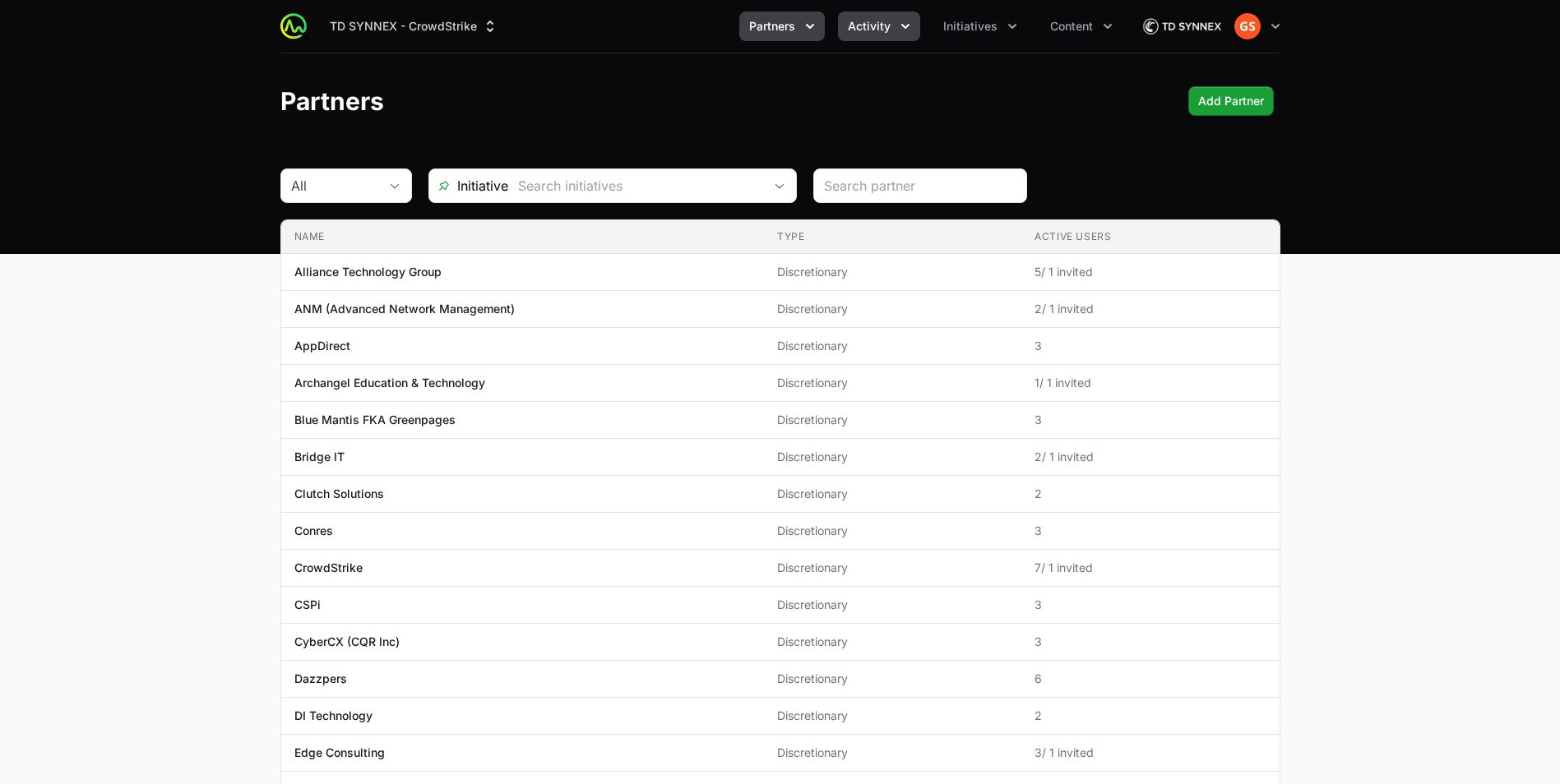
click at [896, 33] on button "Activity" at bounding box center [879, 26] width 82 height 30
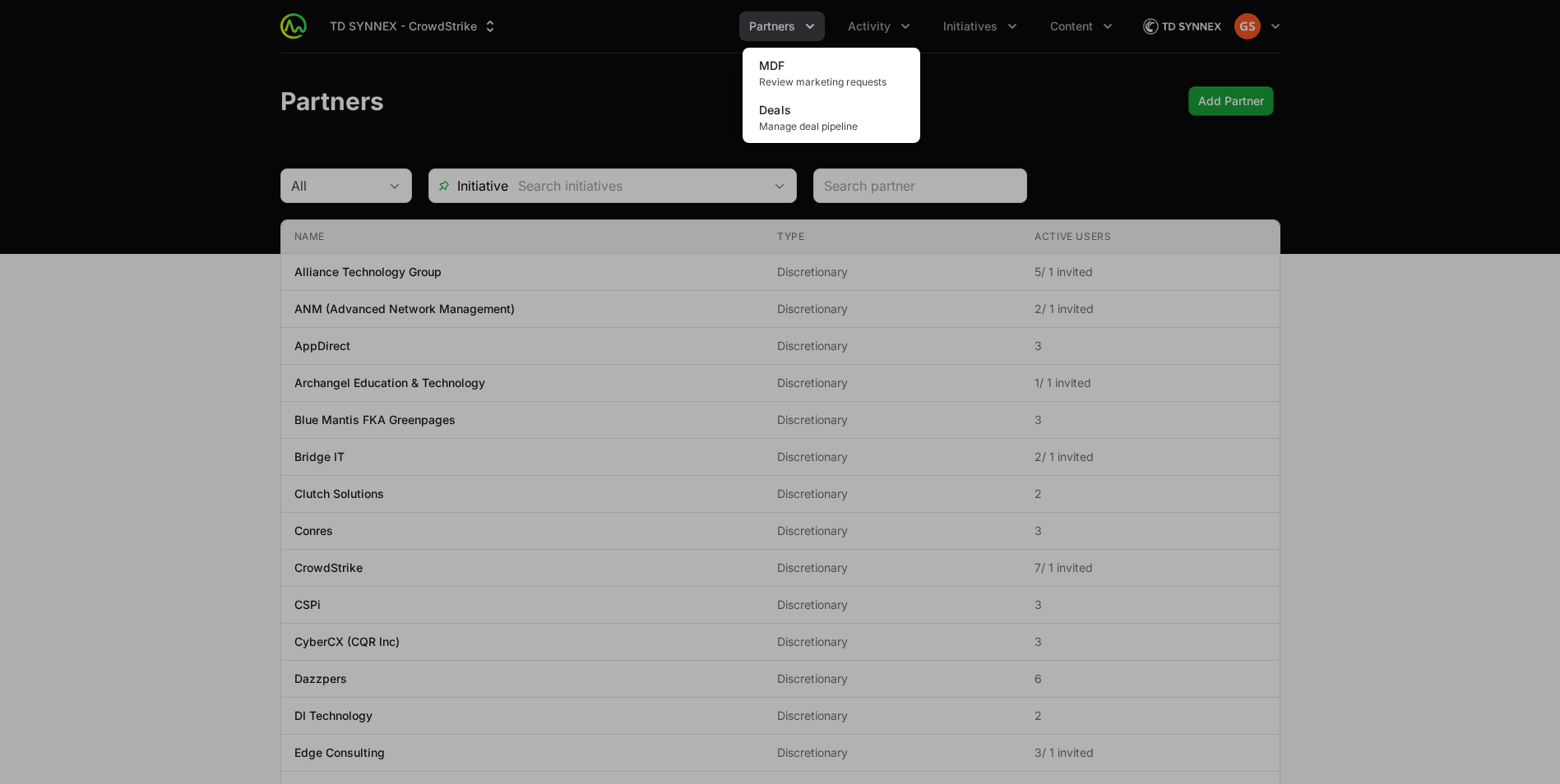
click at [807, 22] on div "Activity menu" at bounding box center [780, 392] width 1560 height 784
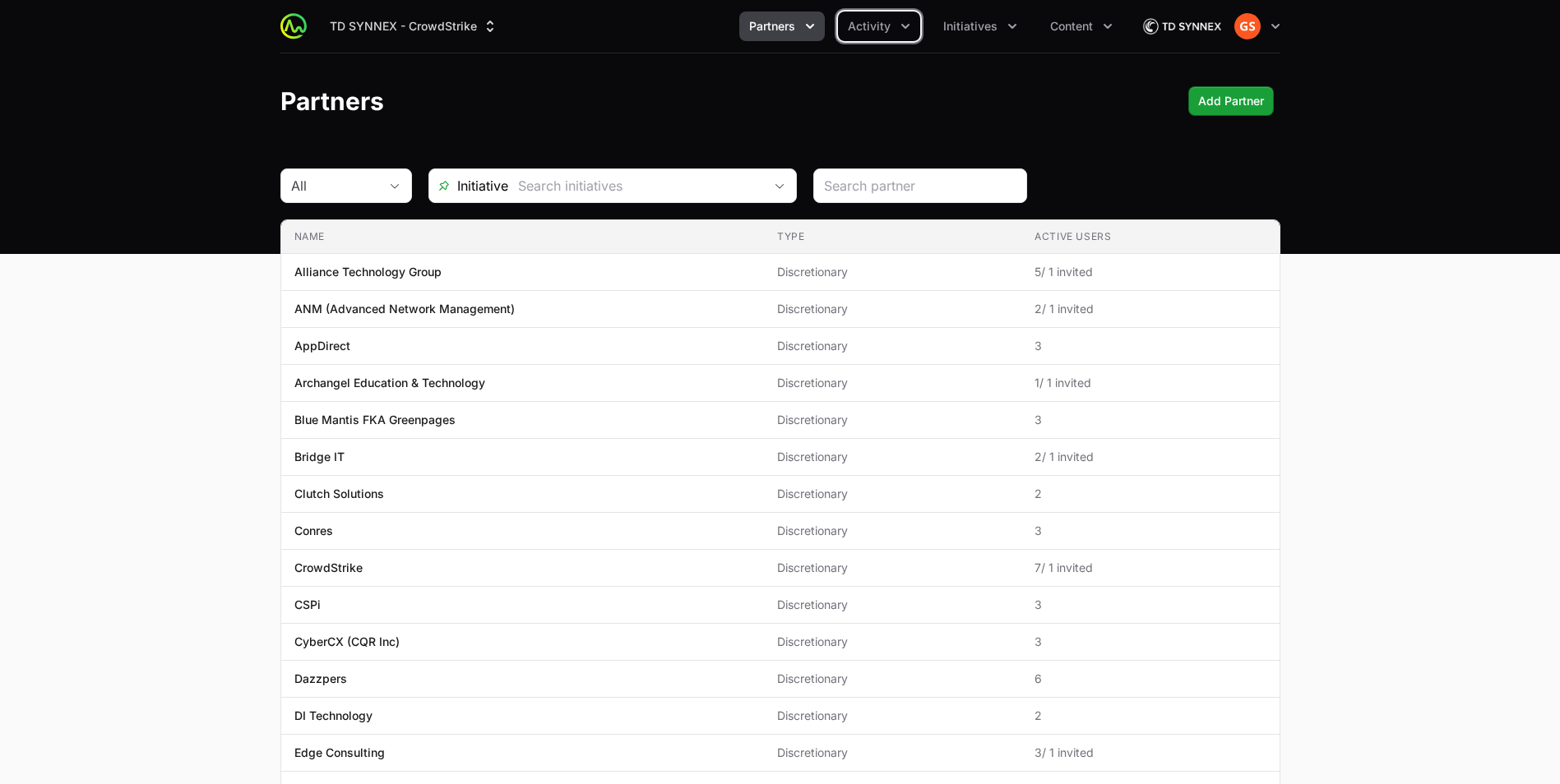
click at [816, 24] on icon "Partners menu" at bounding box center [810, 26] width 17 height 17
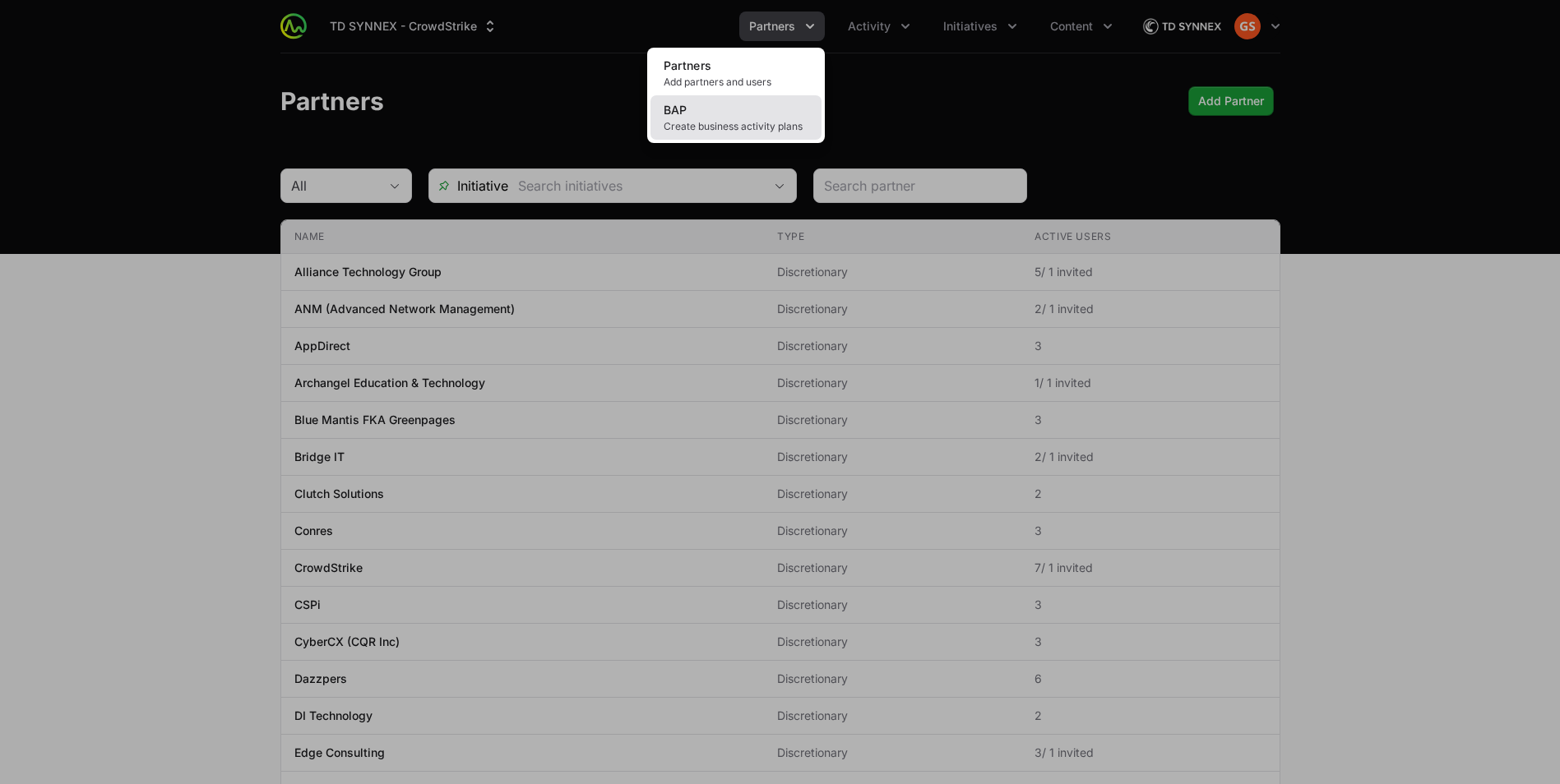
click at [788, 126] on span "Create business activity plans" at bounding box center [736, 126] width 145 height 13
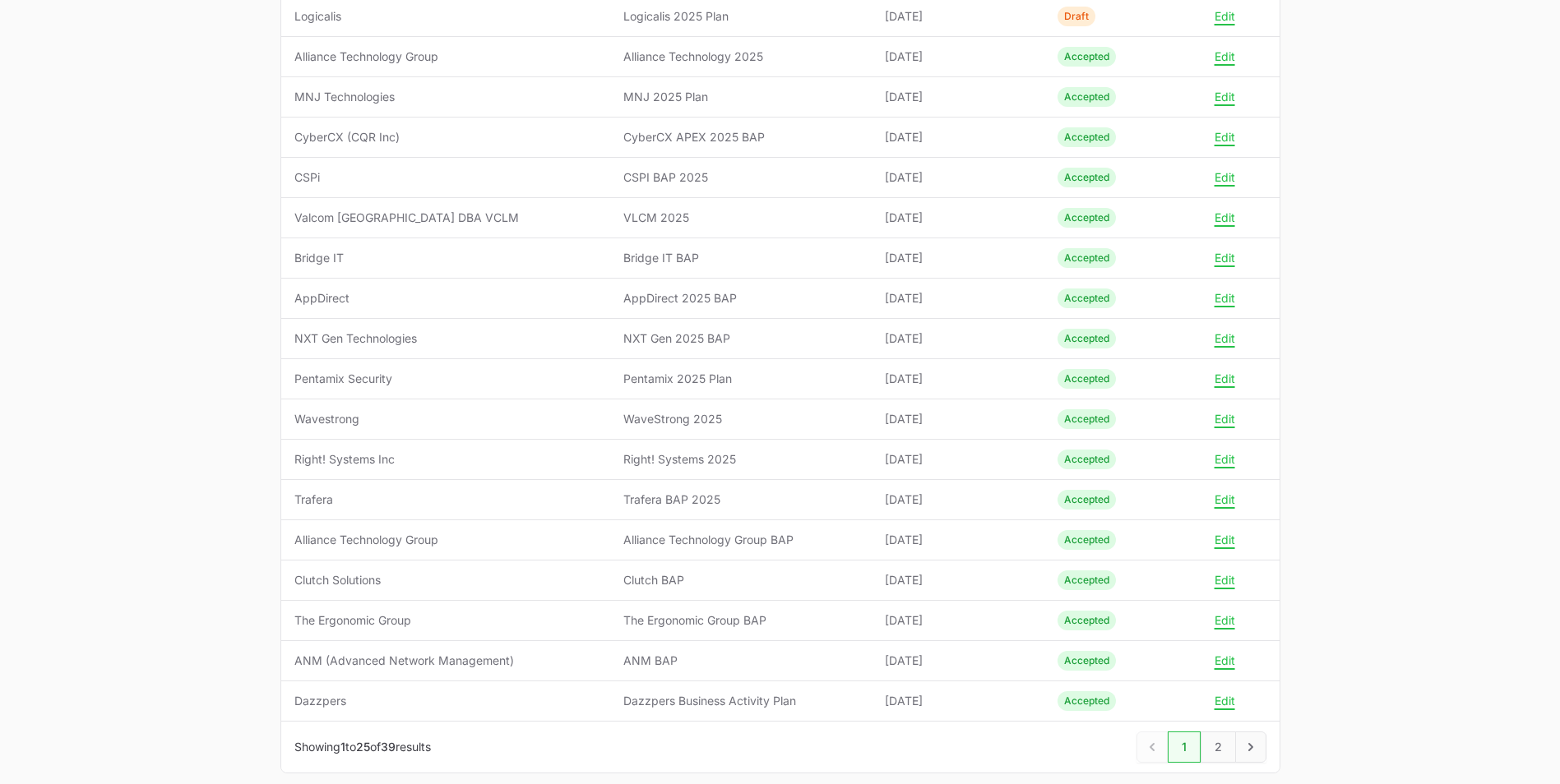
scroll to position [646, 0]
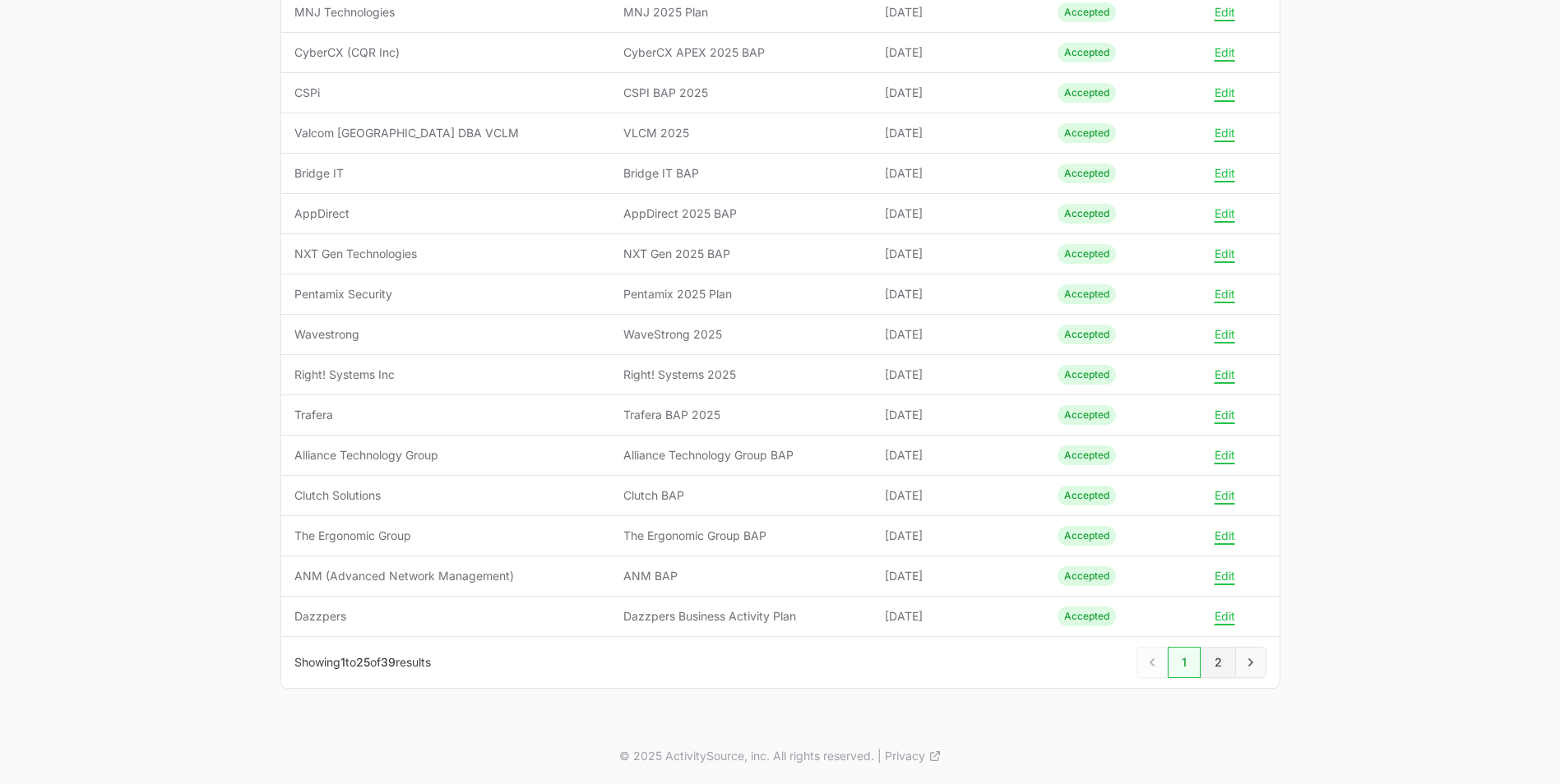
click at [1227, 666] on link "2" at bounding box center [1218, 662] width 36 height 31
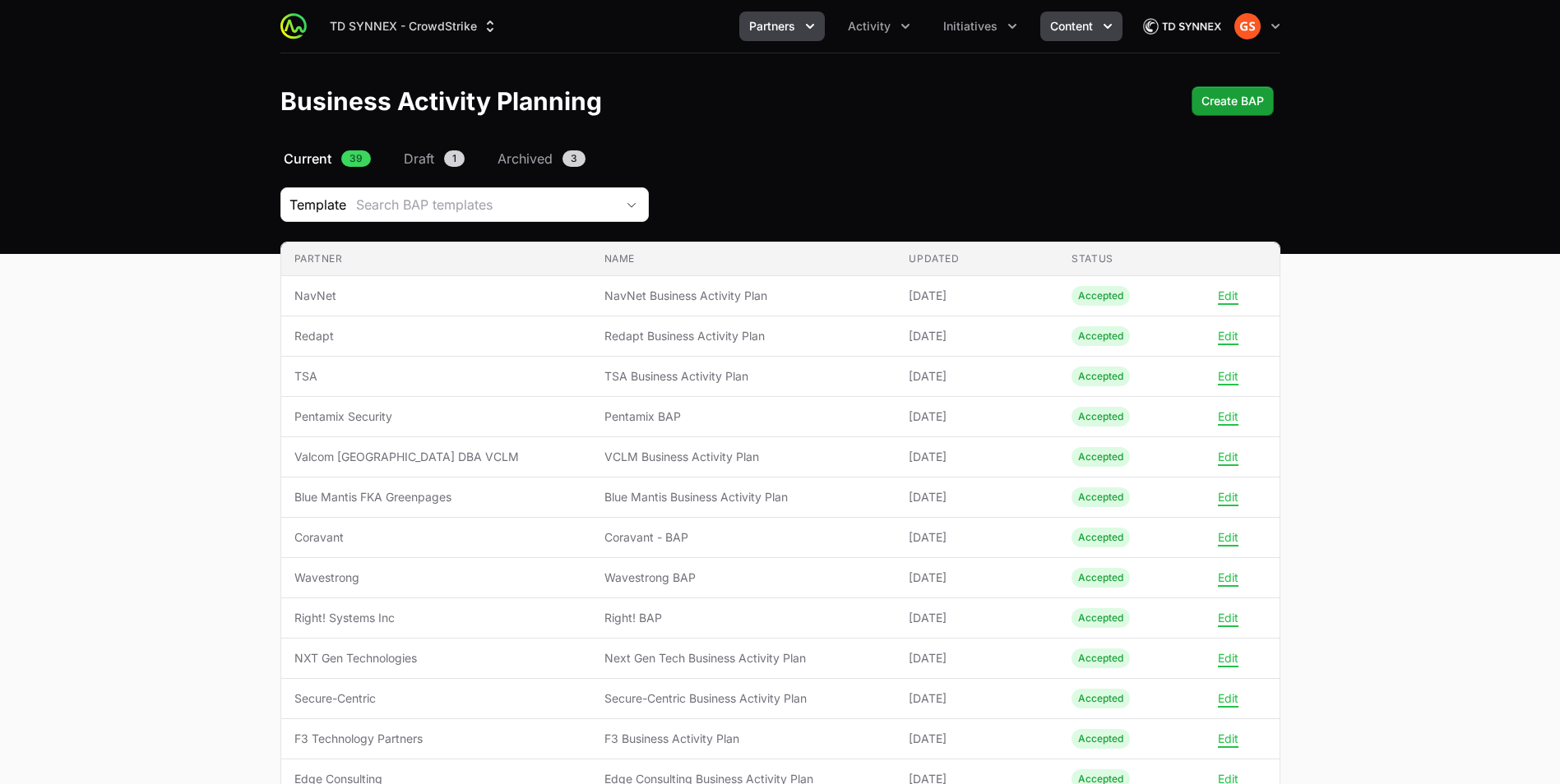
click at [1083, 21] on span "Content" at bounding box center [1071, 26] width 43 height 17
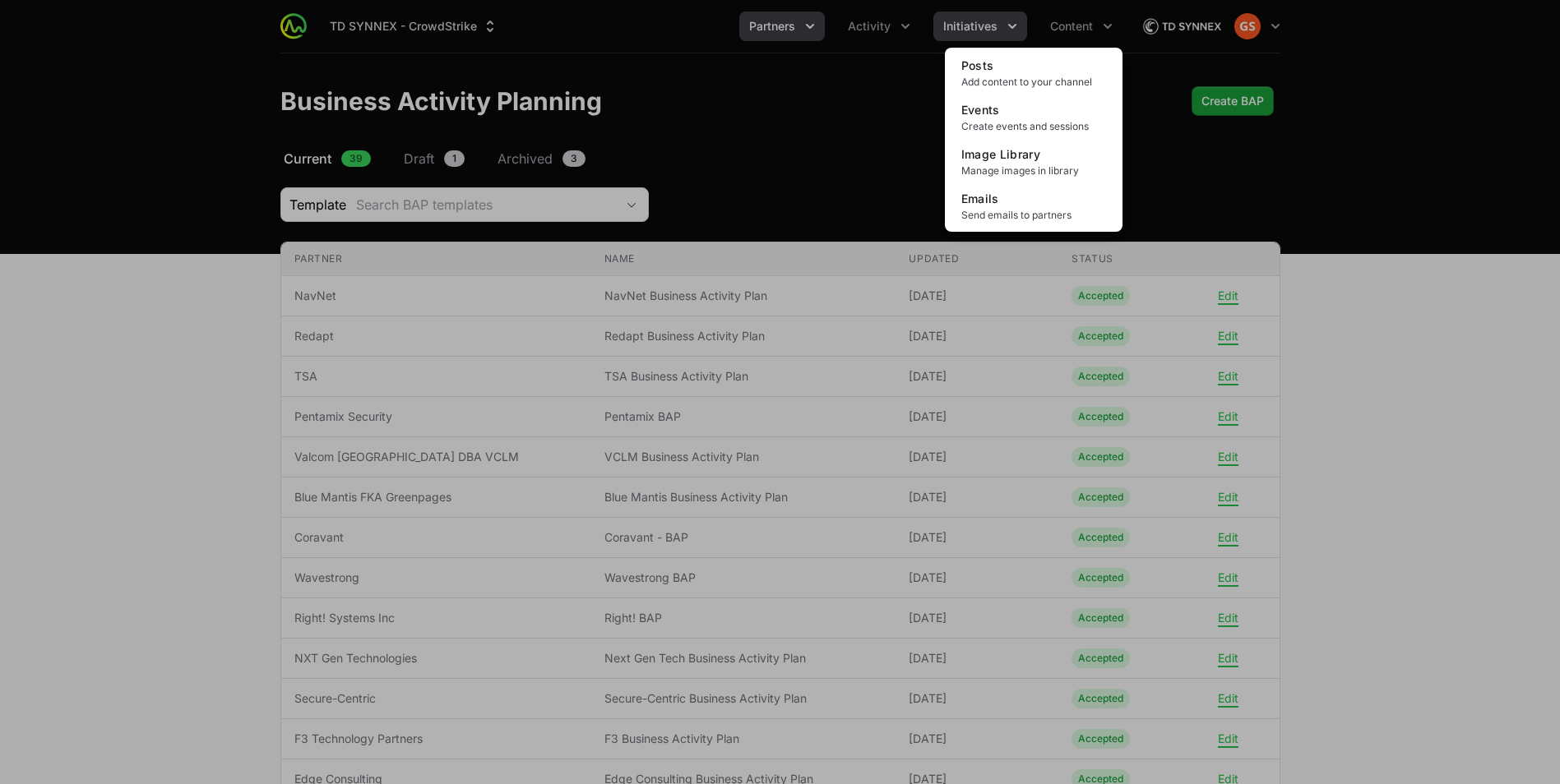
click at [981, 36] on div "Content menu" at bounding box center [780, 392] width 1560 height 784
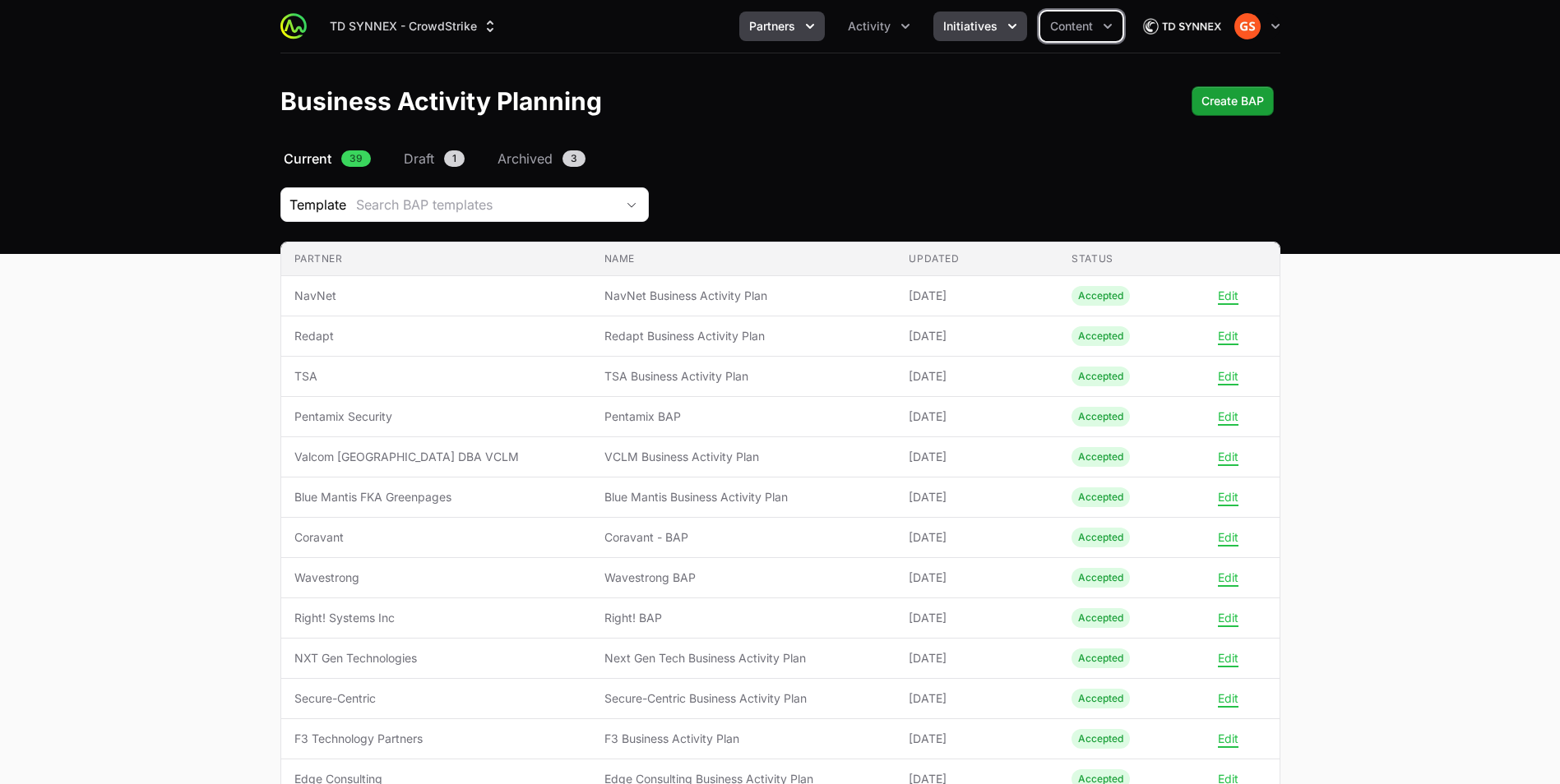
click at [1006, 25] on icon "Initiatives menu" at bounding box center [1012, 26] width 17 height 17
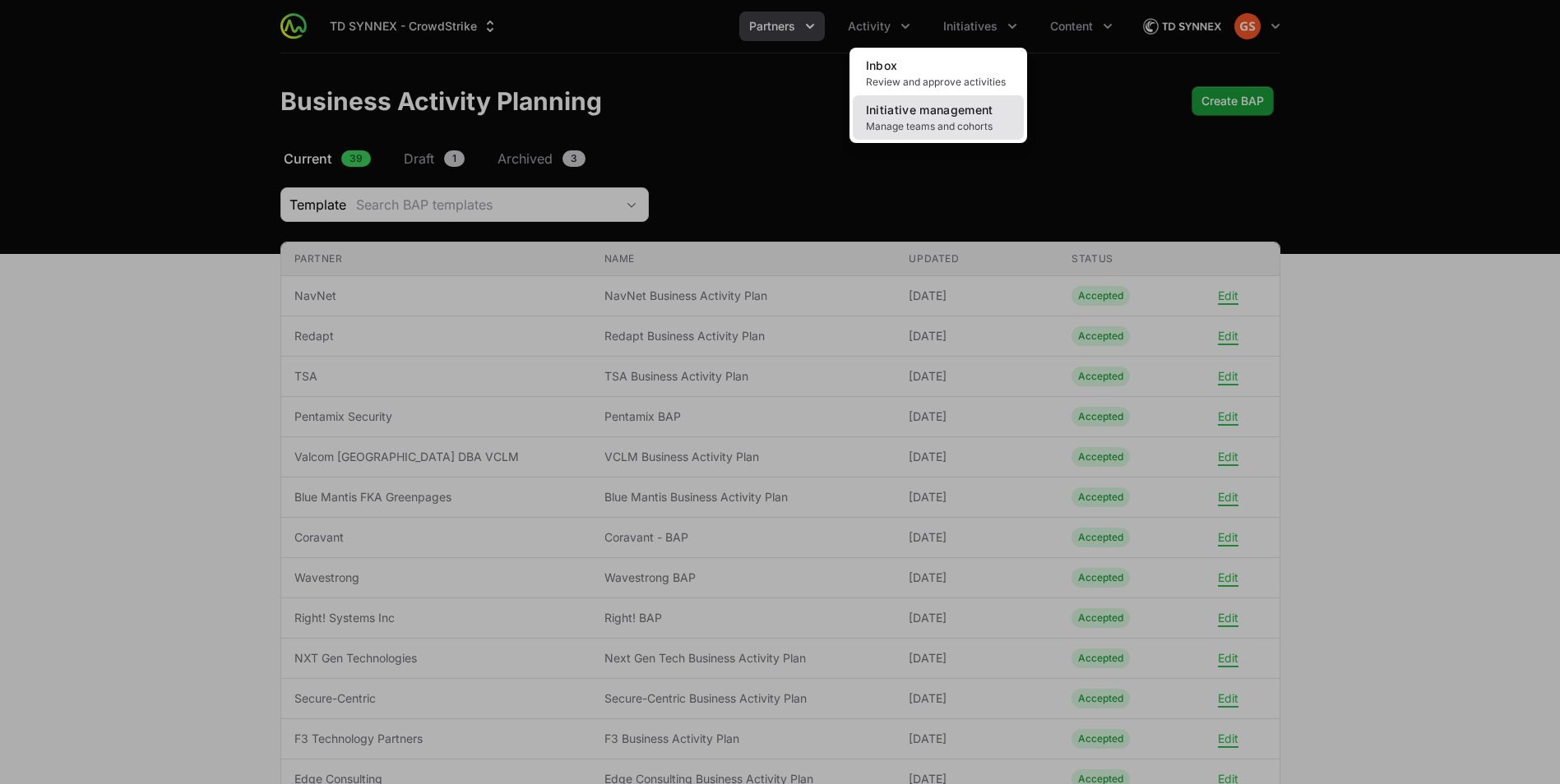
click at [958, 120] on link "Initiative management Manage teams and cohorts" at bounding box center [937, 117] width 171 height 44
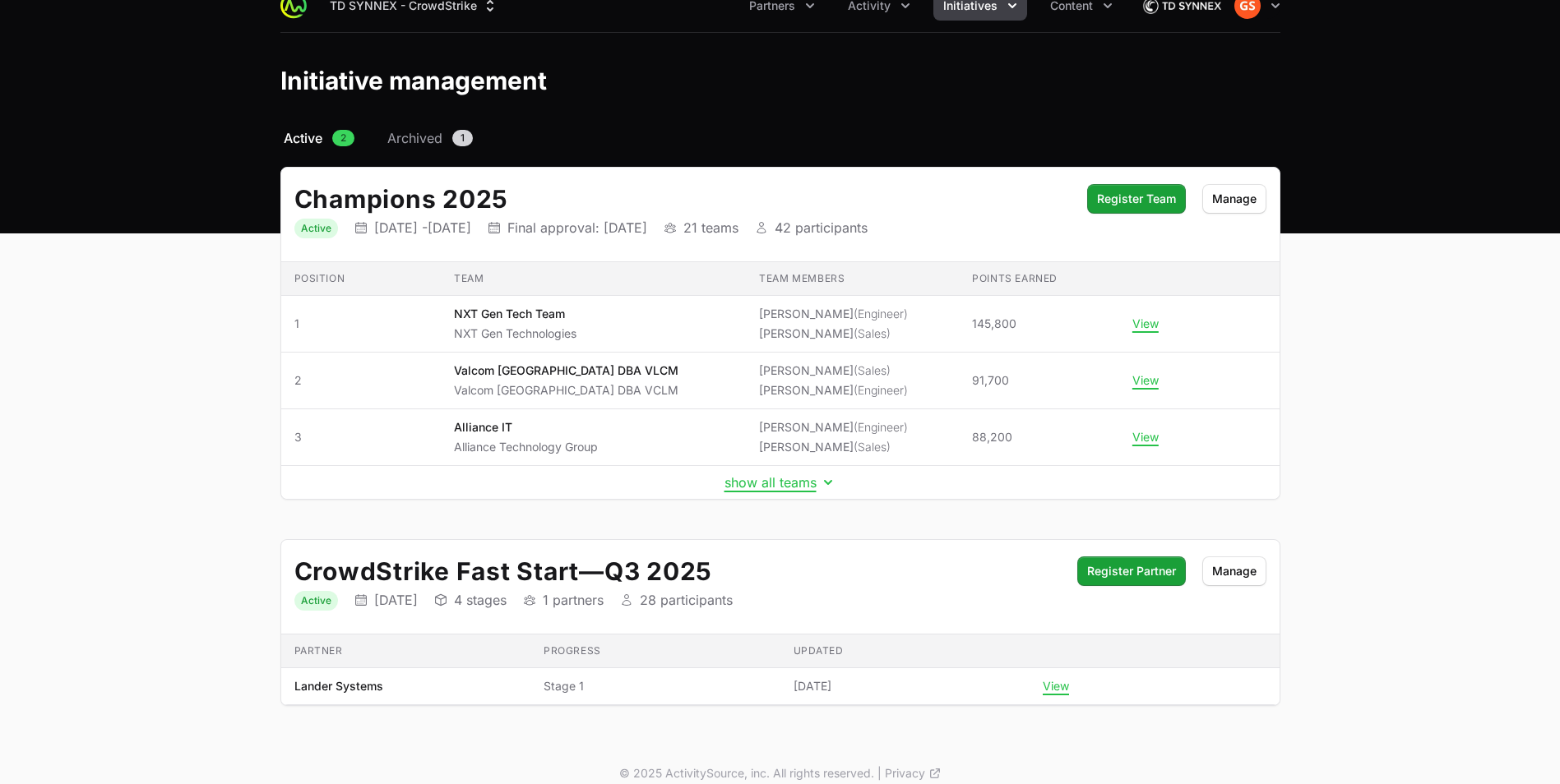
scroll to position [37, 0]
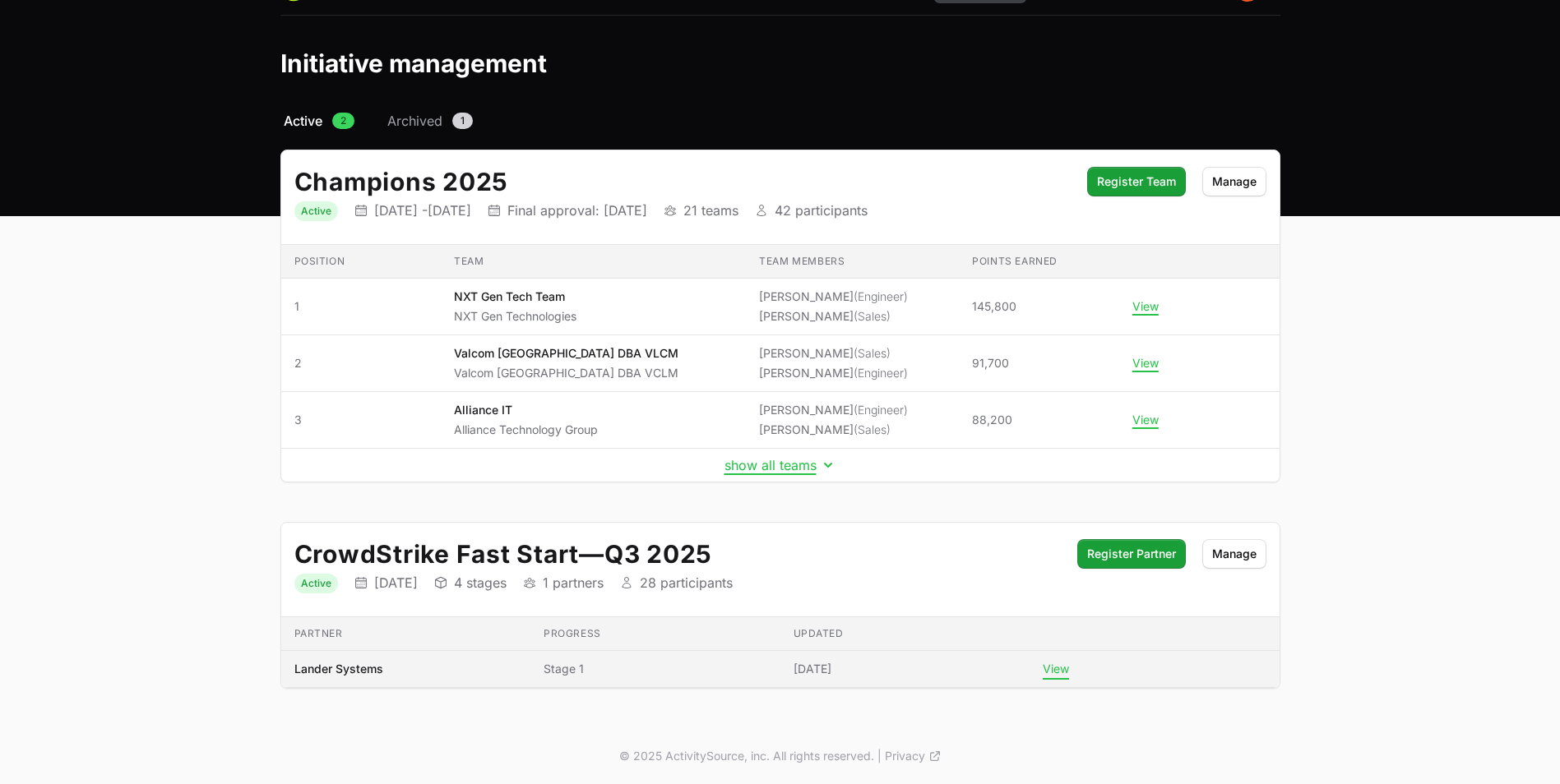
click at [1068, 671] on button "View" at bounding box center [1055, 669] width 26 height 15
